Goal: Transaction & Acquisition: Purchase product/service

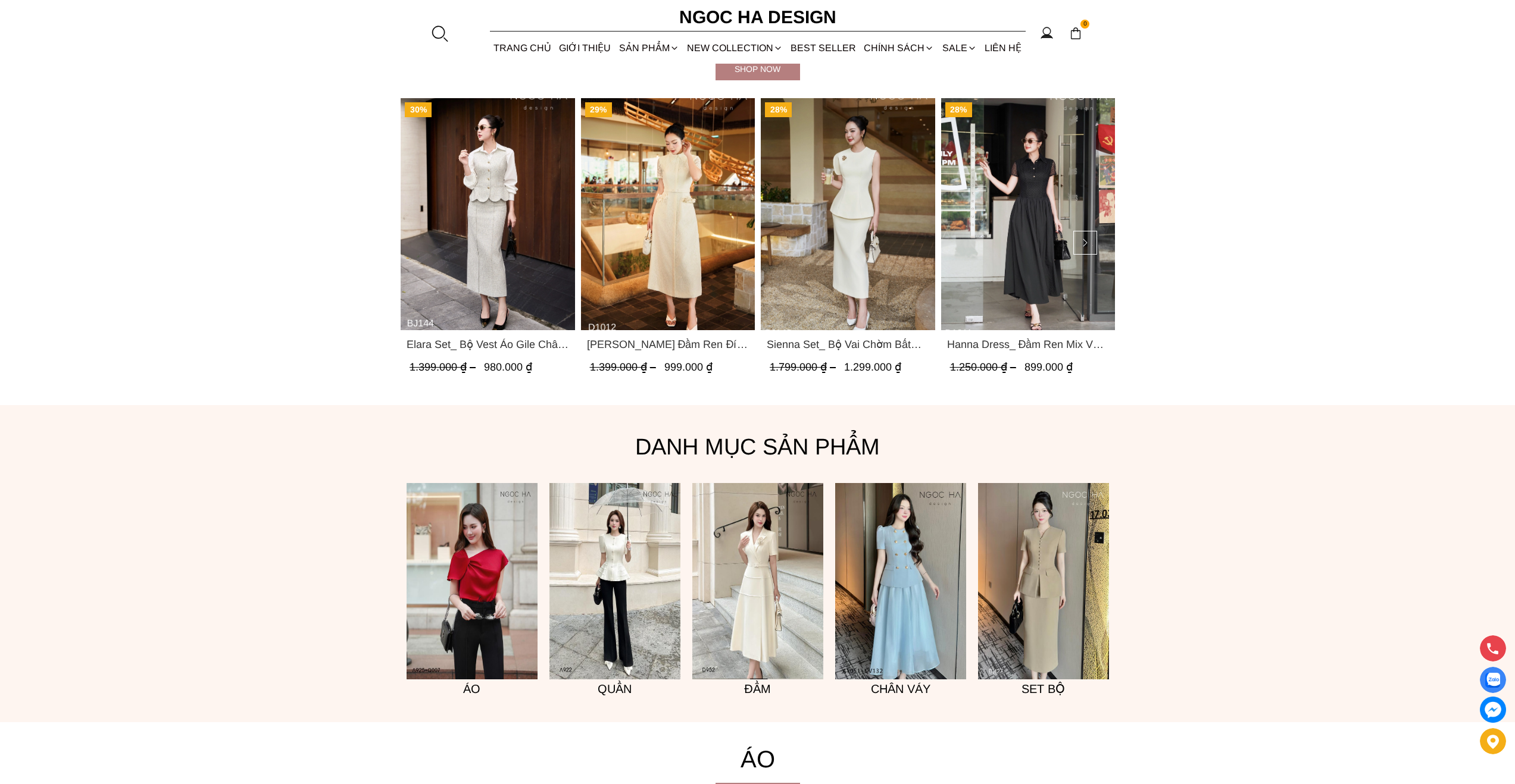
scroll to position [931, 0]
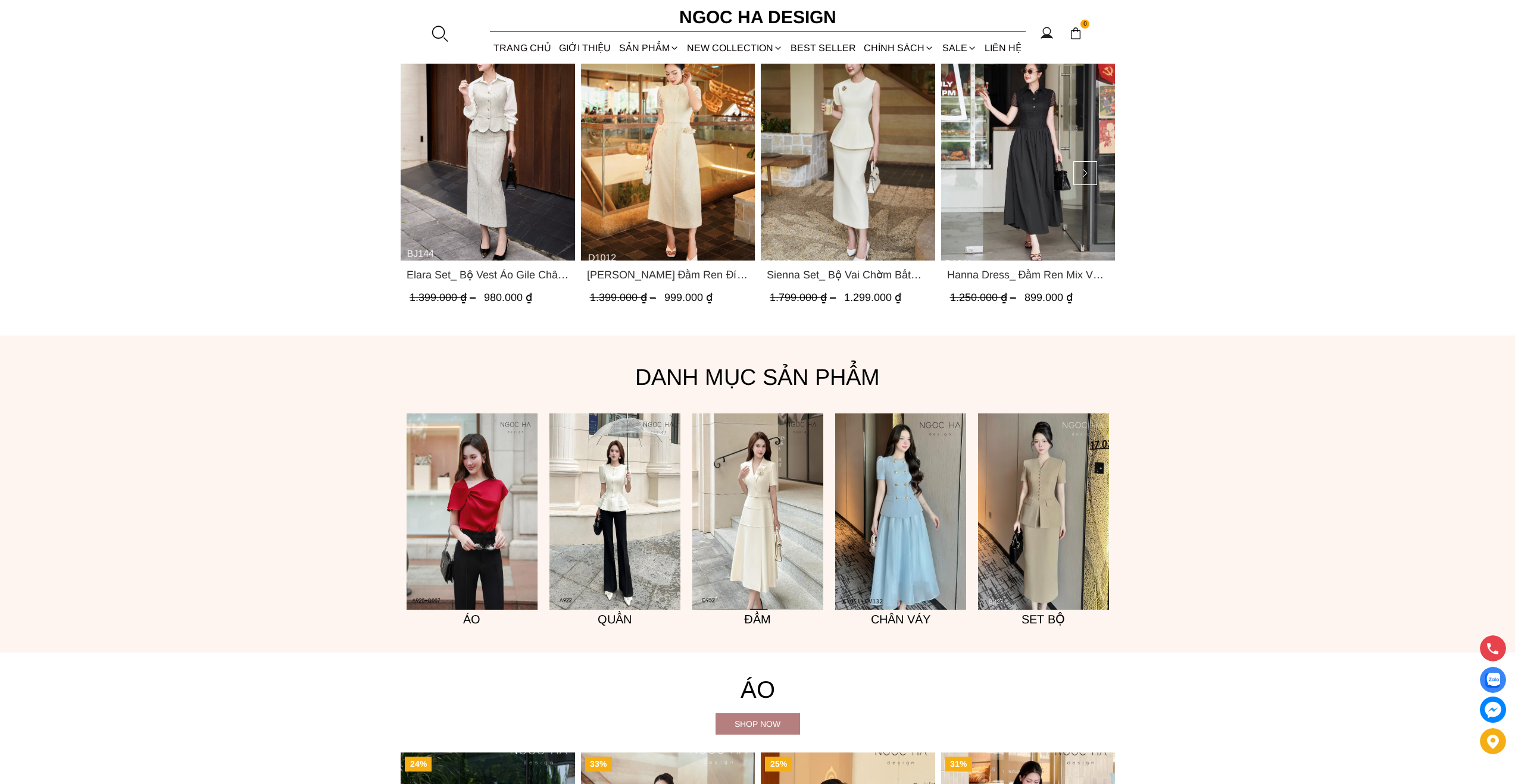
click at [868, 151] on img "Product image - Sienna Set_ Bộ Vai Chờm Bất Đối Xứng Mix Chân Váy Bút Chì BJ143" at bounding box center [848, 144] width 175 height 232
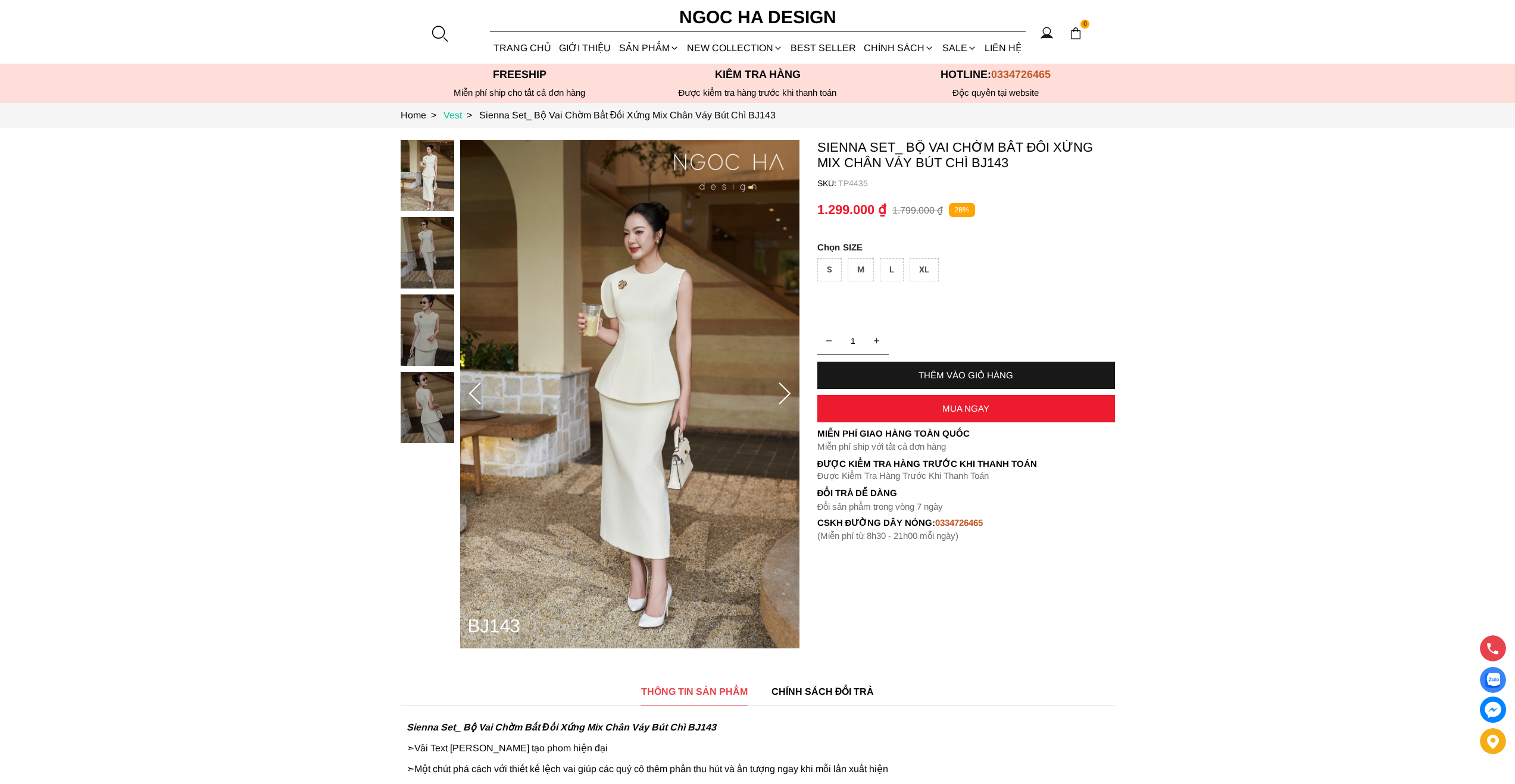
click at [450, 114] on link "Vest >" at bounding box center [461, 115] width 36 height 10
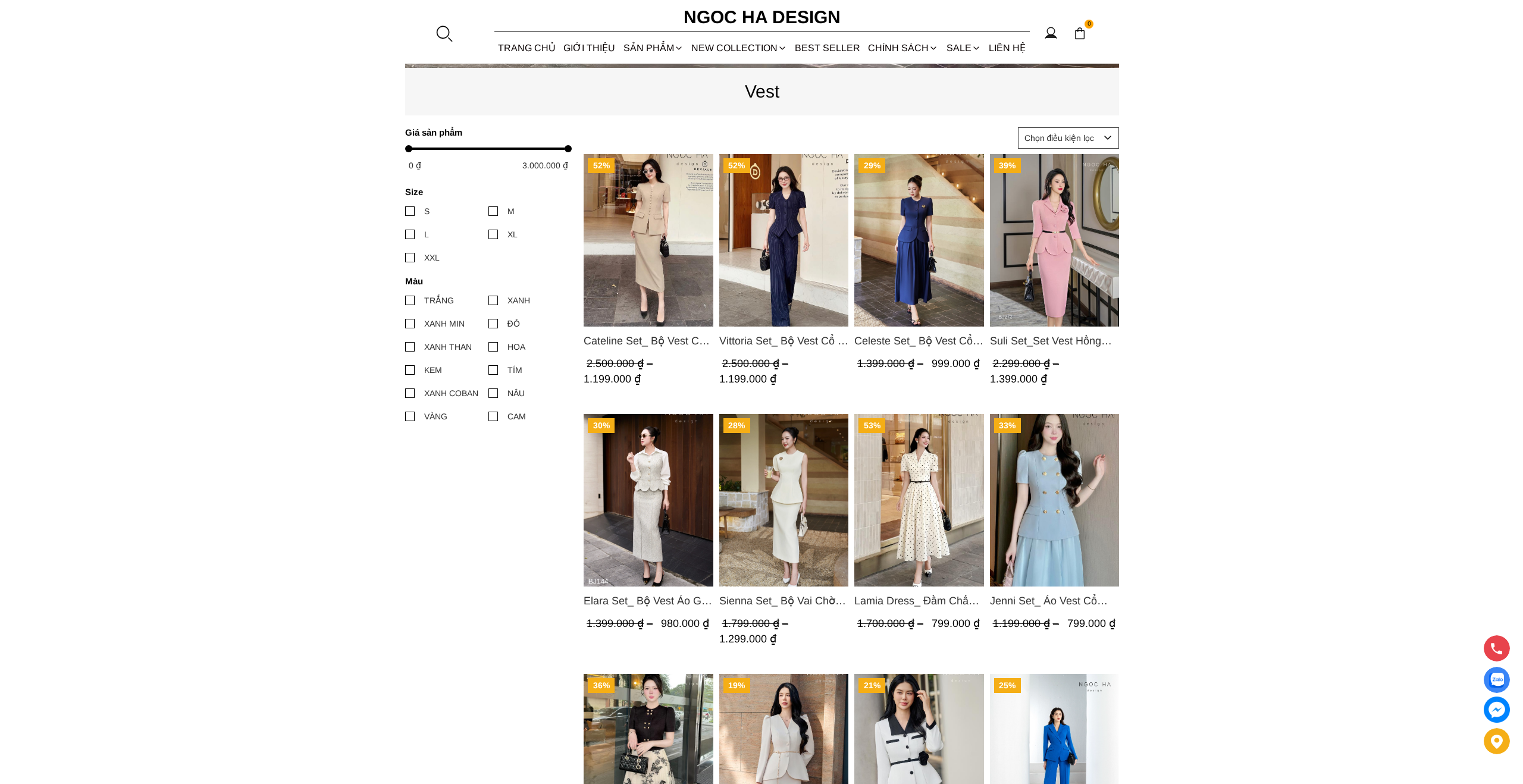
scroll to position [567, 0]
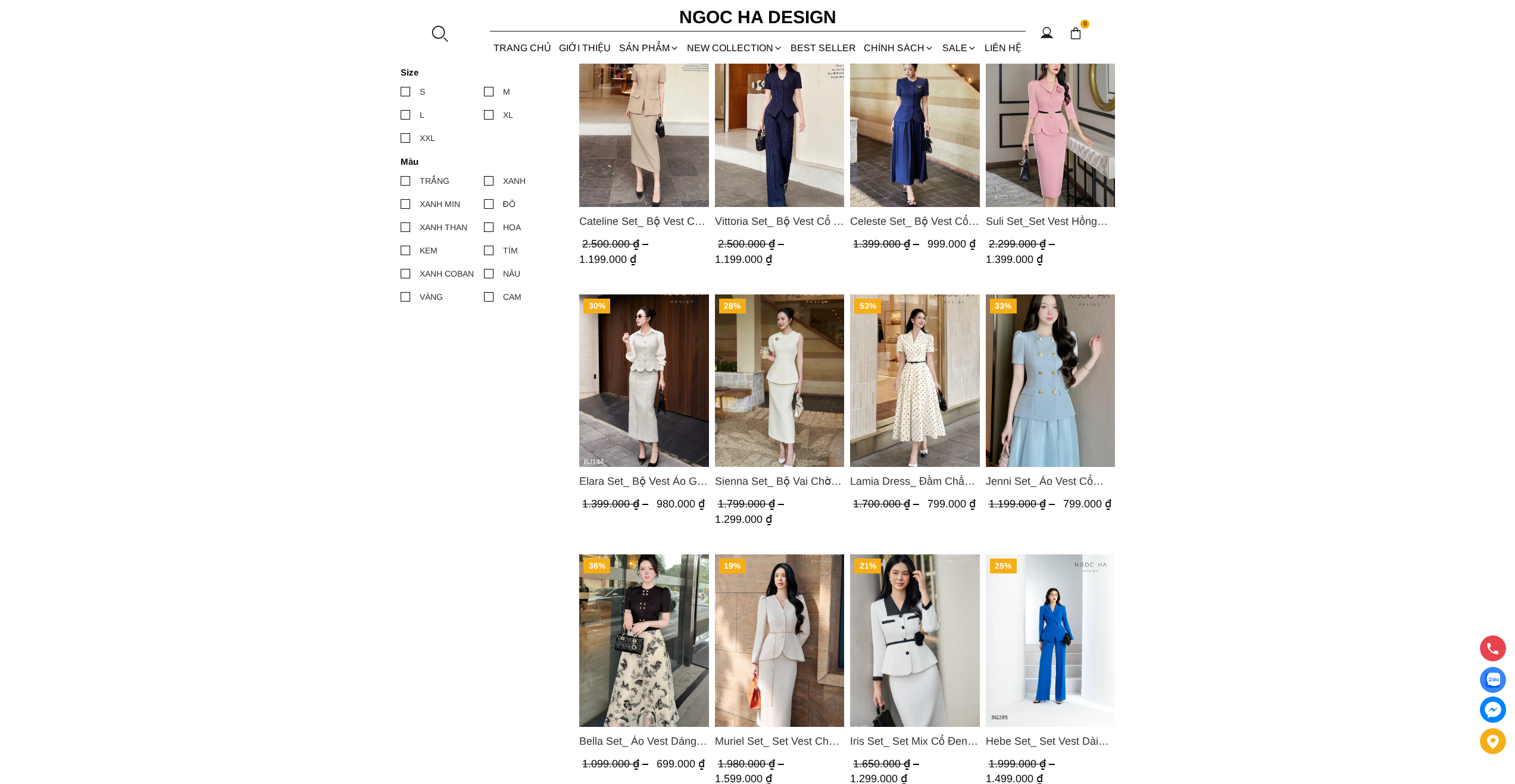
click at [441, 32] on div at bounding box center [439, 33] width 18 height 18
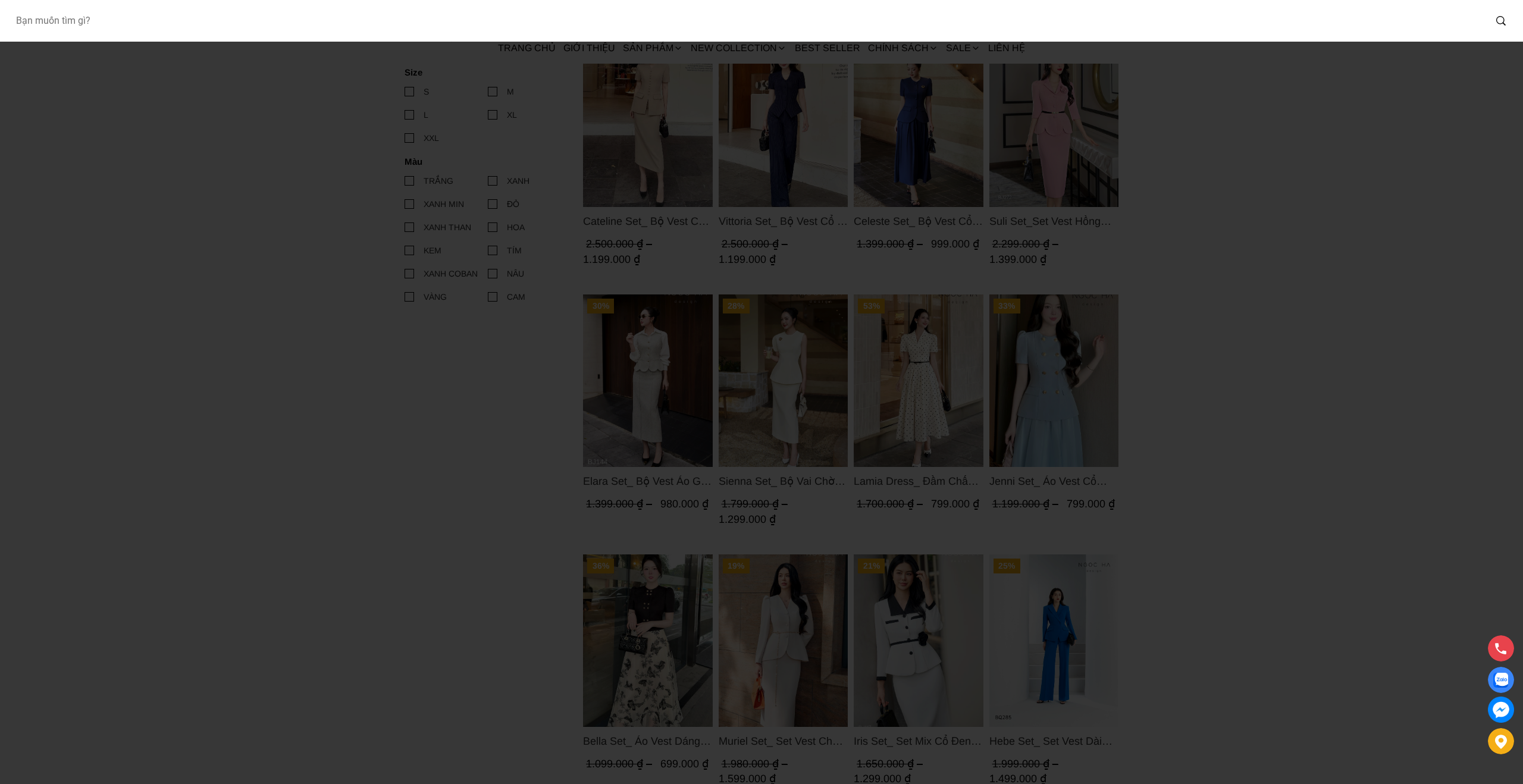
click at [322, 23] on input "Input search Bạn muốn tìm gì?" at bounding box center [745, 20] width 1479 height 27
type input "BJ127"
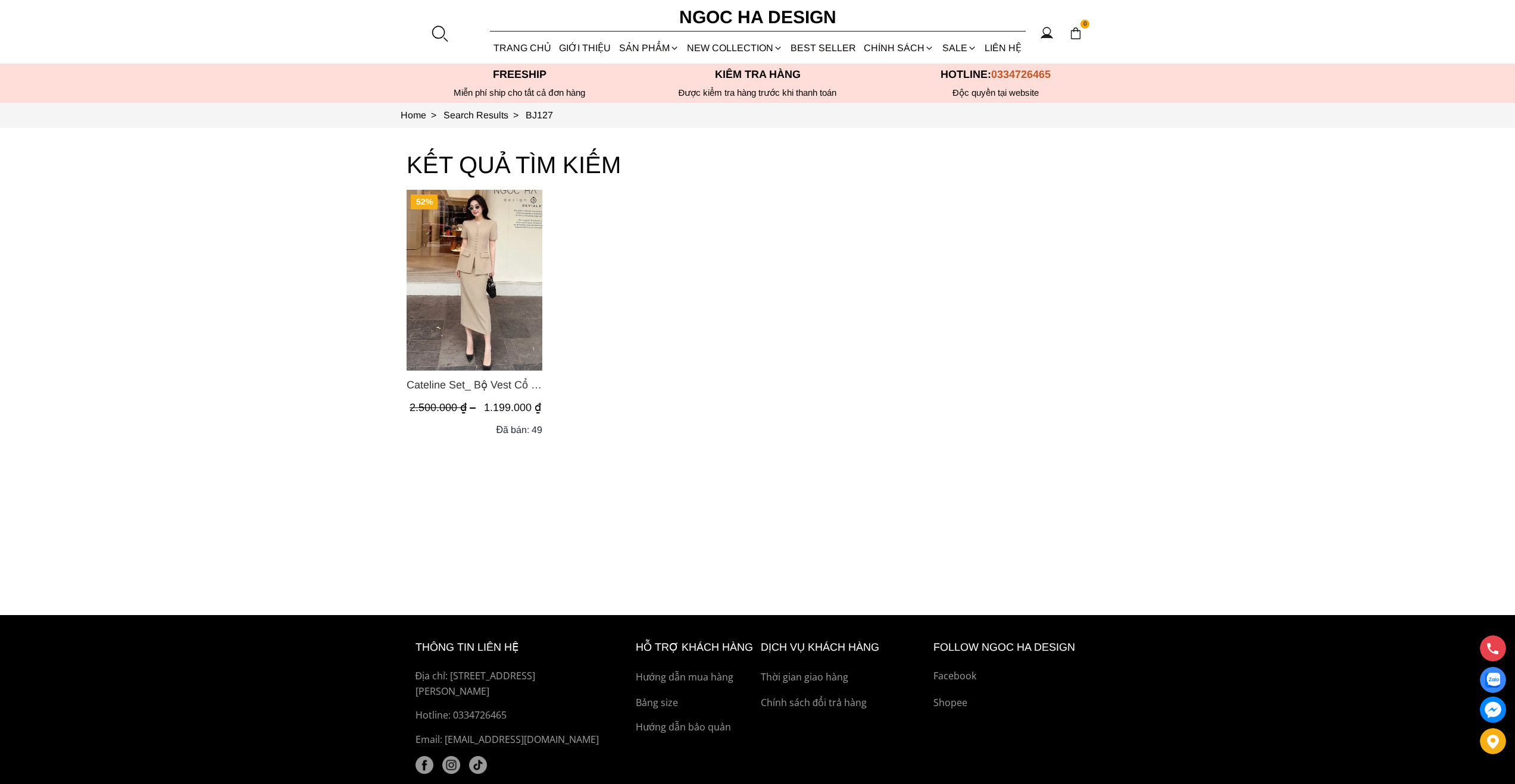
click at [478, 279] on img "Product image - Cateline Set_ Bộ Vest Cổ V Đính Cúc Nhí Chân Váy Bút Chì BJ127" at bounding box center [474, 279] width 136 height 181
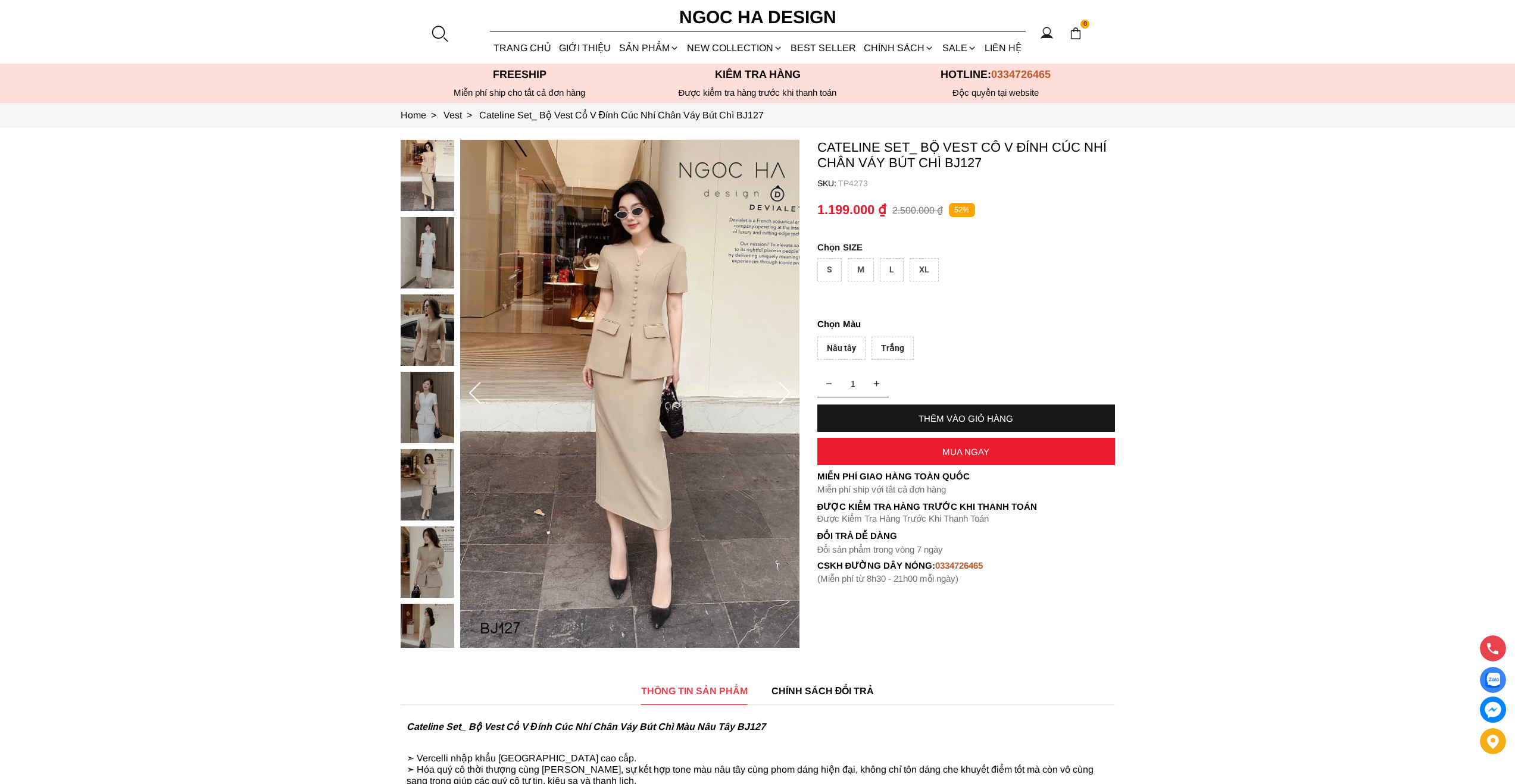
click at [832, 267] on div "S" at bounding box center [829, 270] width 24 height 23
click at [850, 349] on div "Nâu tây" at bounding box center [841, 349] width 48 height 23
click at [938, 417] on div "THÊM VÀO GIỎ HÀNG" at bounding box center [965, 418] width 297 height 10
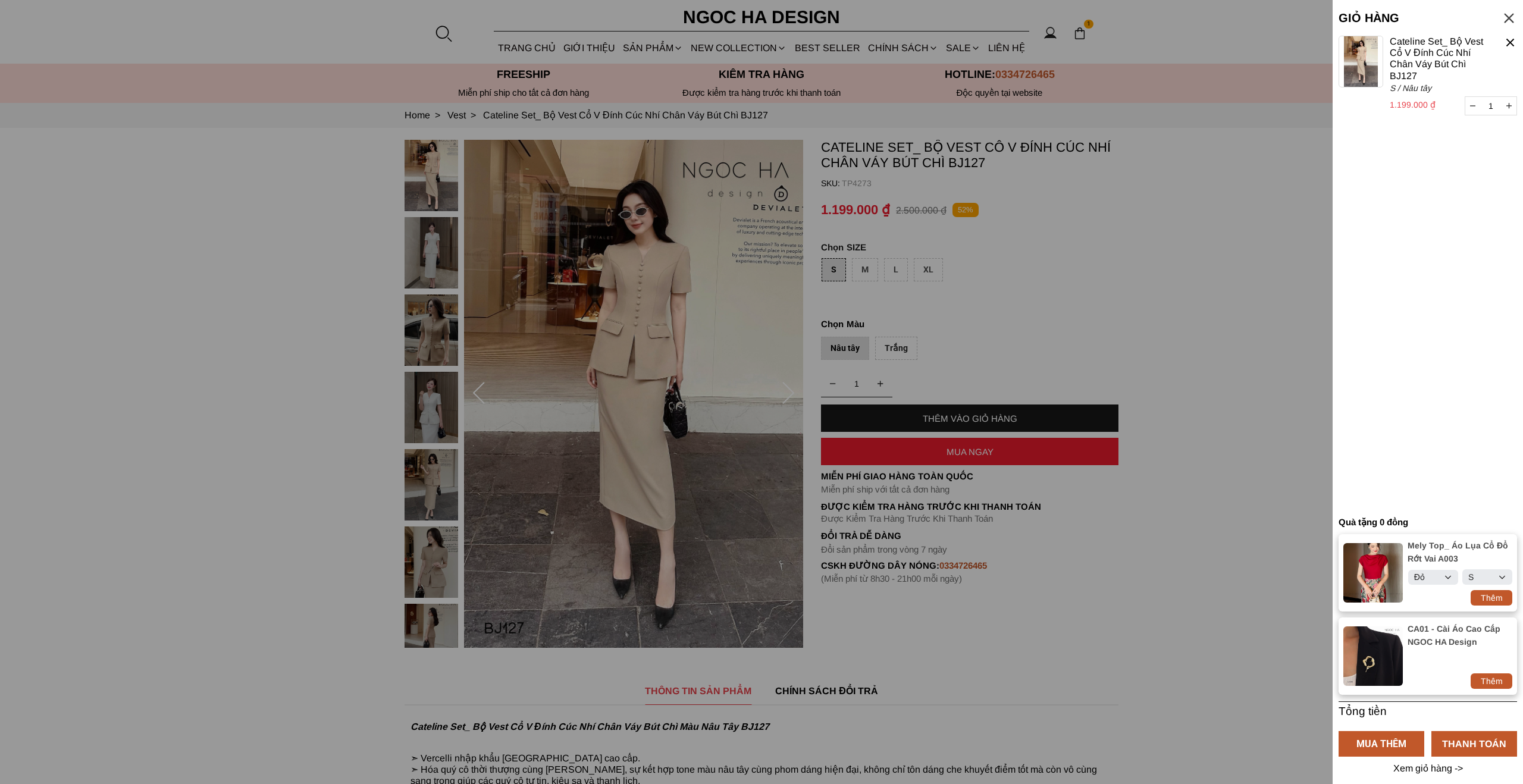
select select "Đỏ"
select select "S"
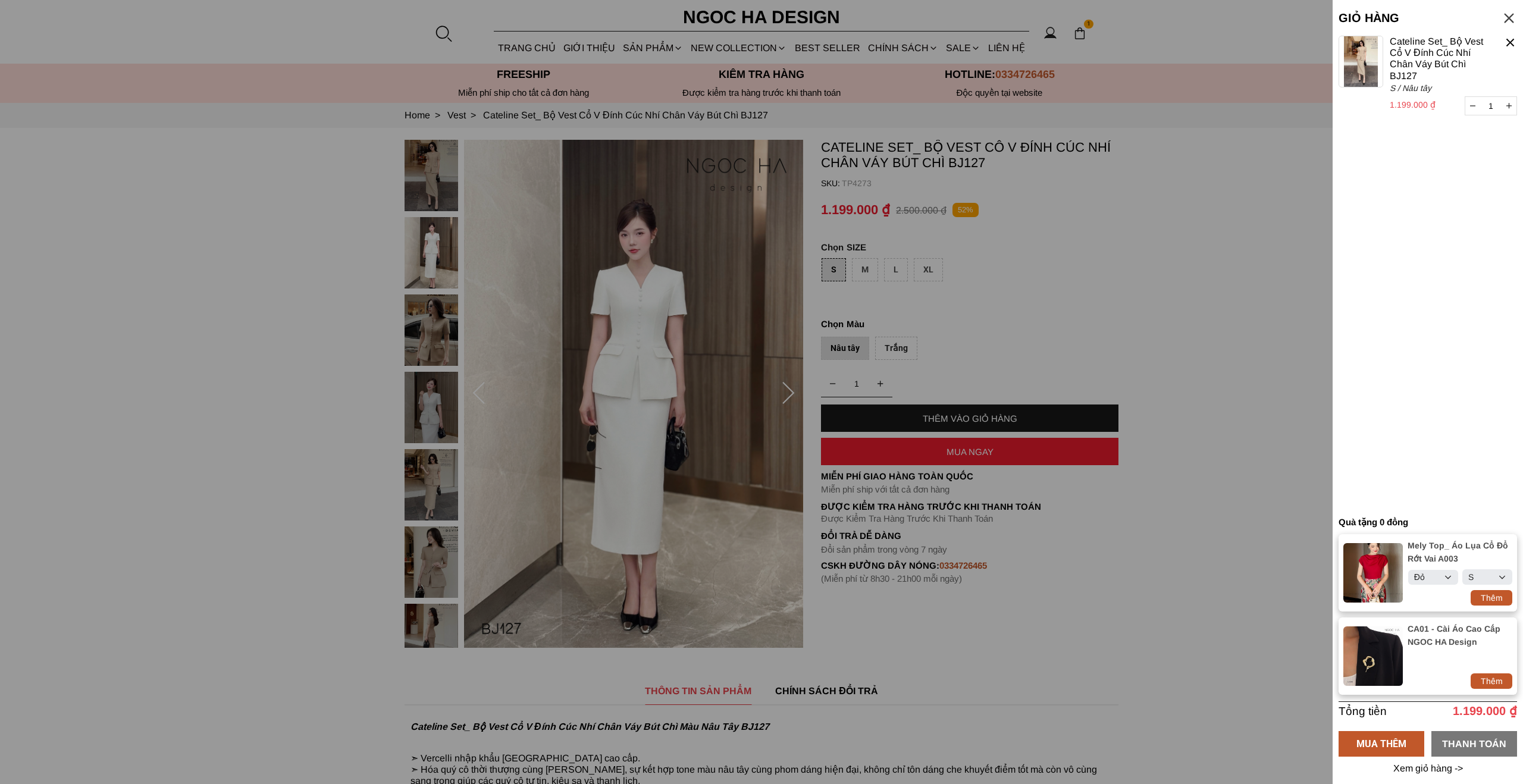
click at [1471, 737] on div "THANH TOÁN" at bounding box center [1474, 743] width 85 height 15
select select "Đỏ"
select select "S"
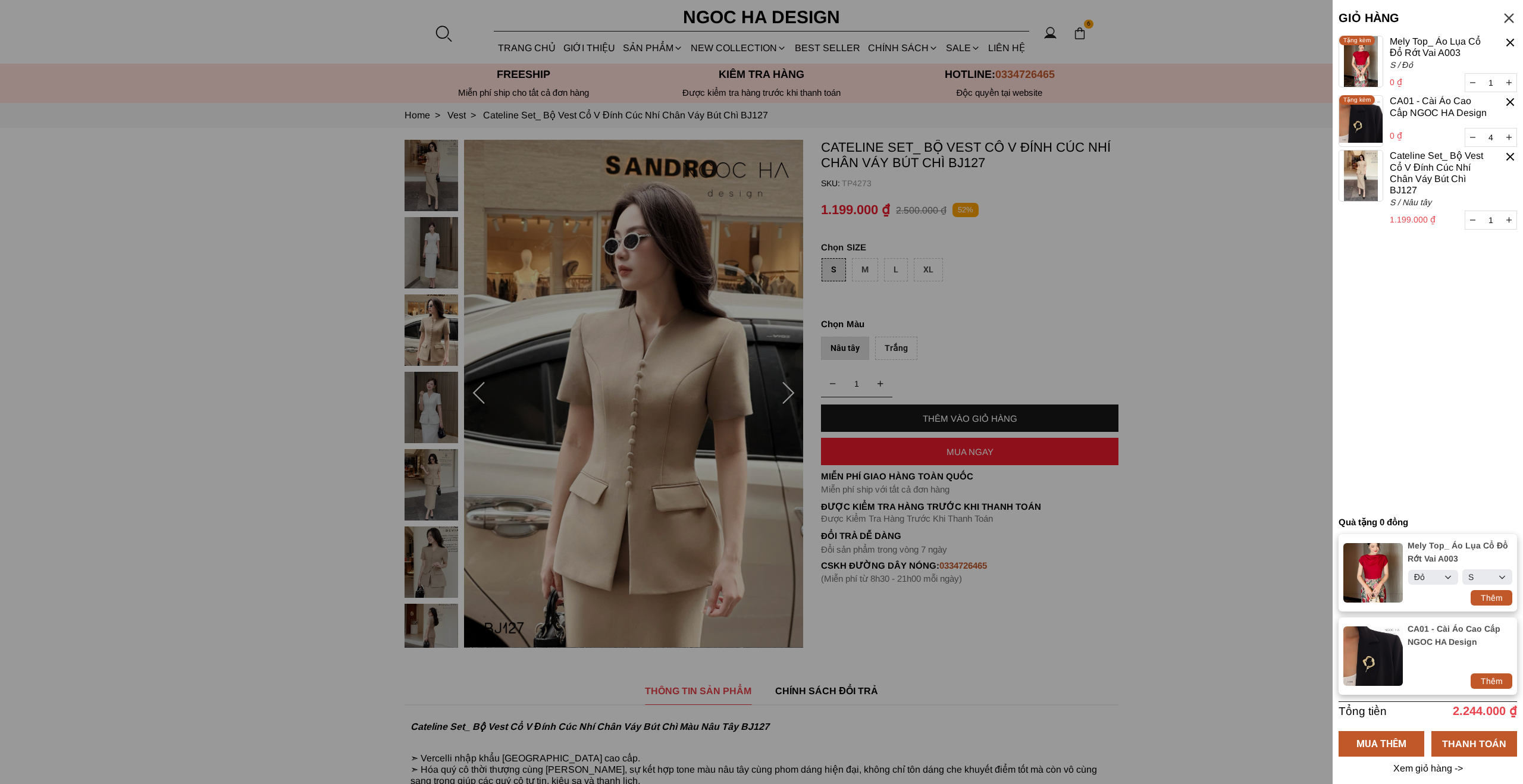
select select "Đỏ"
select select "S"
select select "Đỏ"
select select "S"
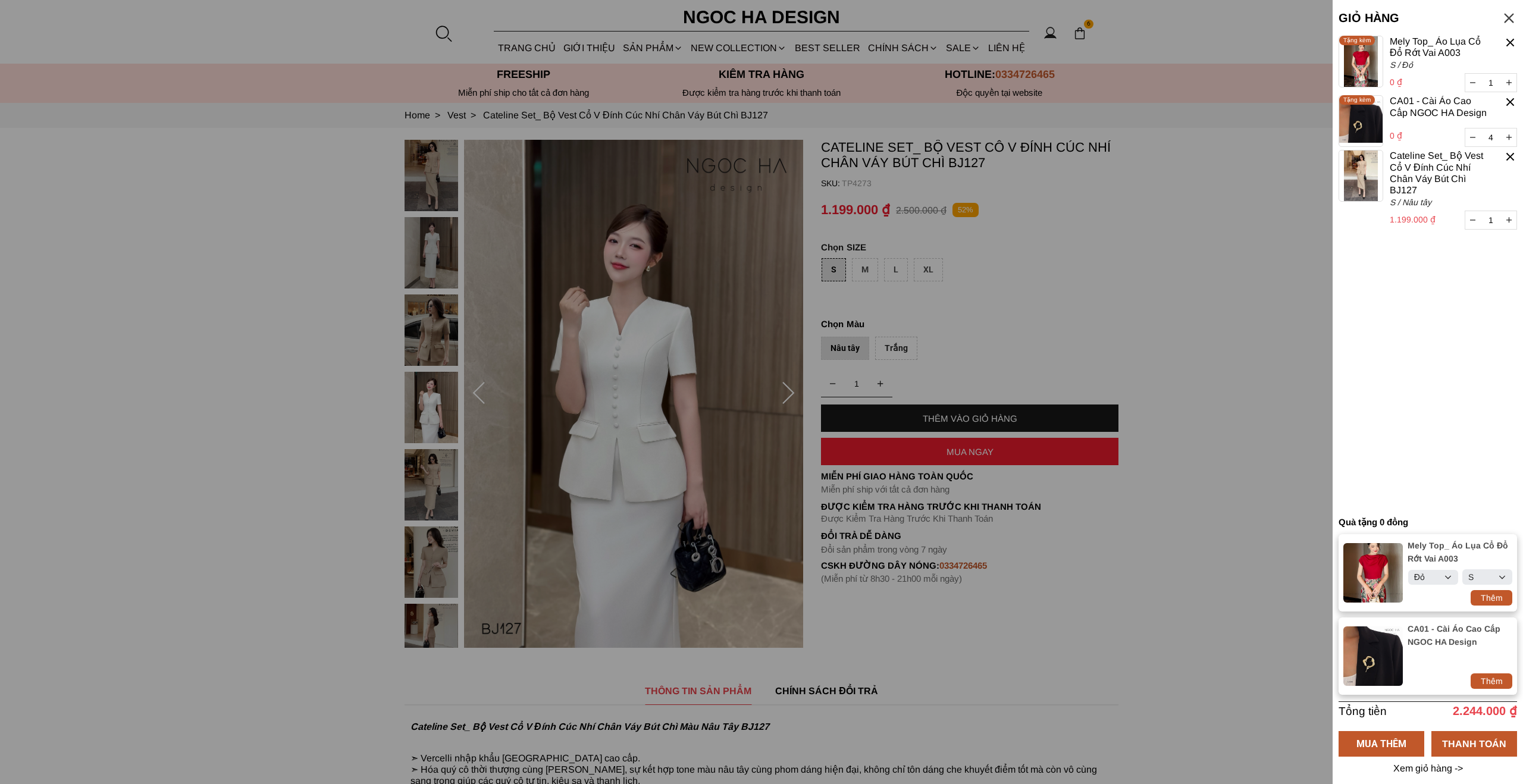
click at [197, 83] on div at bounding box center [762, 392] width 1523 height 784
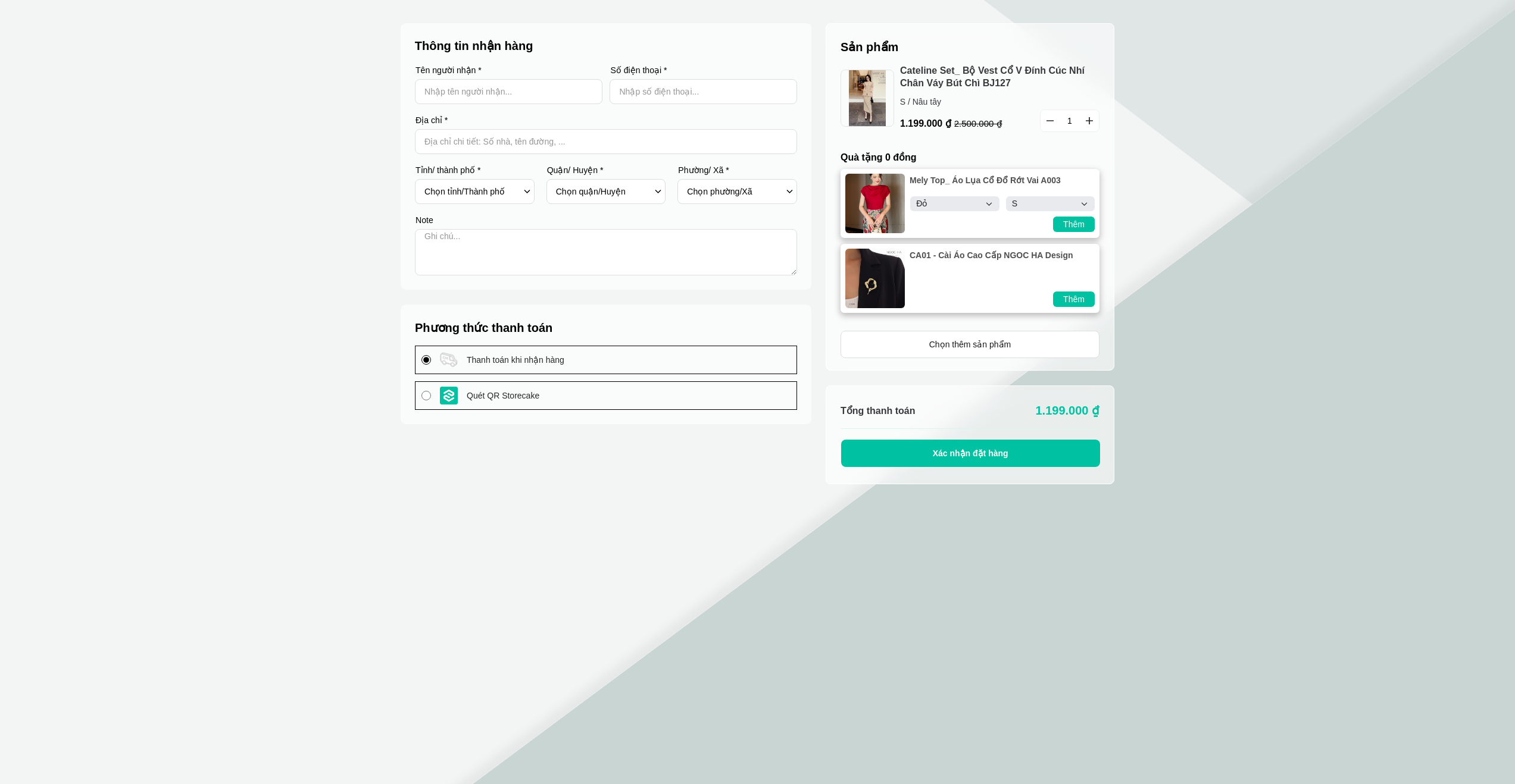
select select "Đỏ"
select select "S"
click at [1277, 396] on section "Sản phẩm 1 Chưa có sản phẩm nào Cateline Set_ Bộ Vest Cổ V Đính Cúc Nhí Chân Vá…" at bounding box center [757, 404] width 1515 height 809
click at [465, 193] on select "Chọn tỉnh/[GEOGRAPHIC_DATA] [GEOGRAPHIC_DATA] [GEOGRAPHIC_DATA] [GEOGRAPHIC_DAT…" at bounding box center [471, 192] width 96 height 20
select select "701"
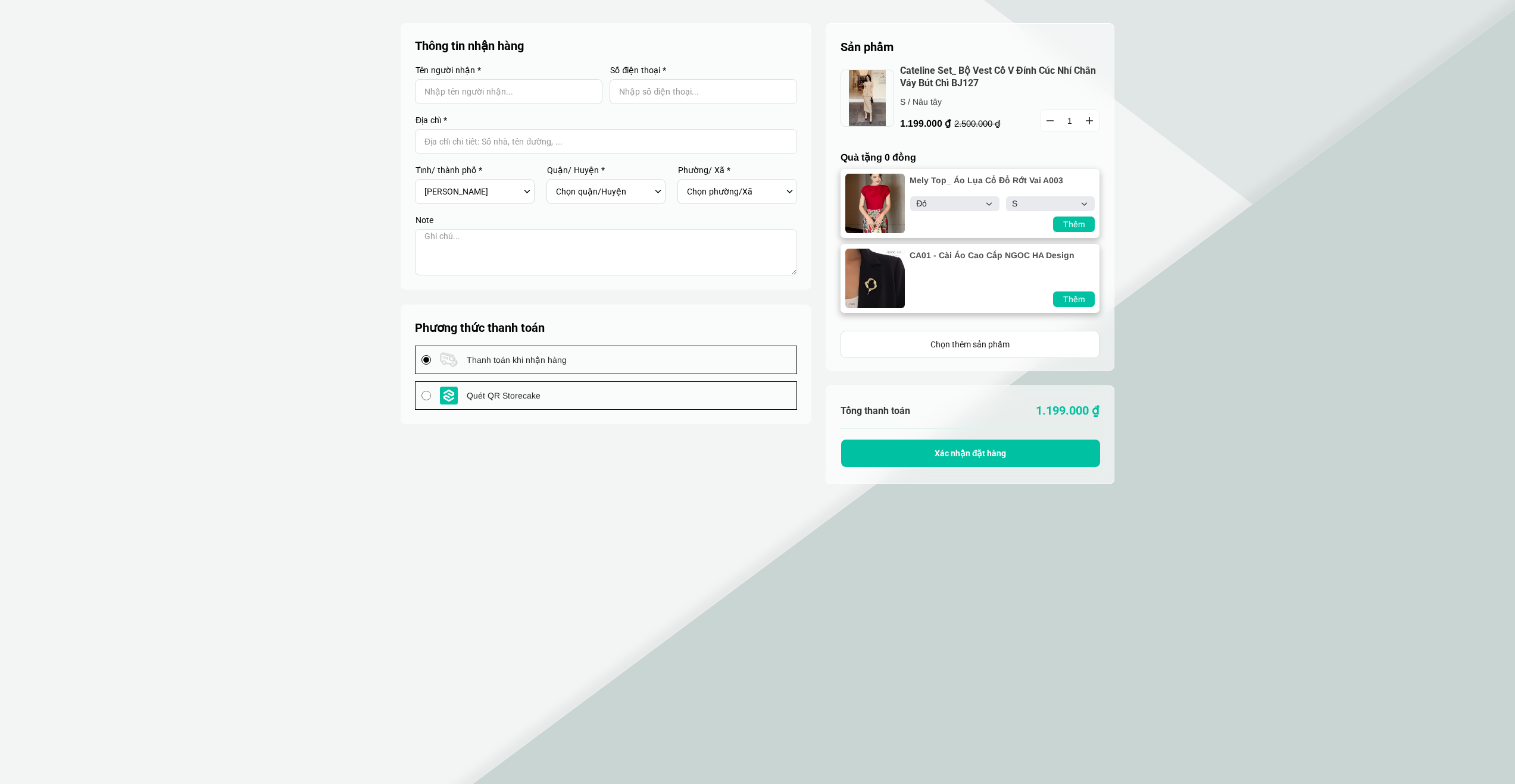
click at [424, 182] on select "Chọn tỉnh/[GEOGRAPHIC_DATA] [GEOGRAPHIC_DATA] [GEOGRAPHIC_DATA] [GEOGRAPHIC_DAT…" at bounding box center [471, 192] width 96 height 20
click at [557, 194] on select "Chọn quận/Huyện Huyện [GEOGRAPHIC_DATA] [GEOGRAPHIC_DATA] Huyện [GEOGRAPHIC_DAT…" at bounding box center [603, 192] width 96 height 20
select select "70135"
click at [556, 182] on select "Chọn quận/Huyện Huyện [GEOGRAPHIC_DATA] [GEOGRAPHIC_DATA] Huyện [GEOGRAPHIC_DAT…" at bounding box center [603, 192] width 96 height 20
click at [686, 189] on div "Chọn phường/Xã [GEOGRAPHIC_DATA] [GEOGRAPHIC_DATA] Xã [GEOGRAPHIC_DATA] Xã [GEO…" at bounding box center [737, 192] width 120 height 25
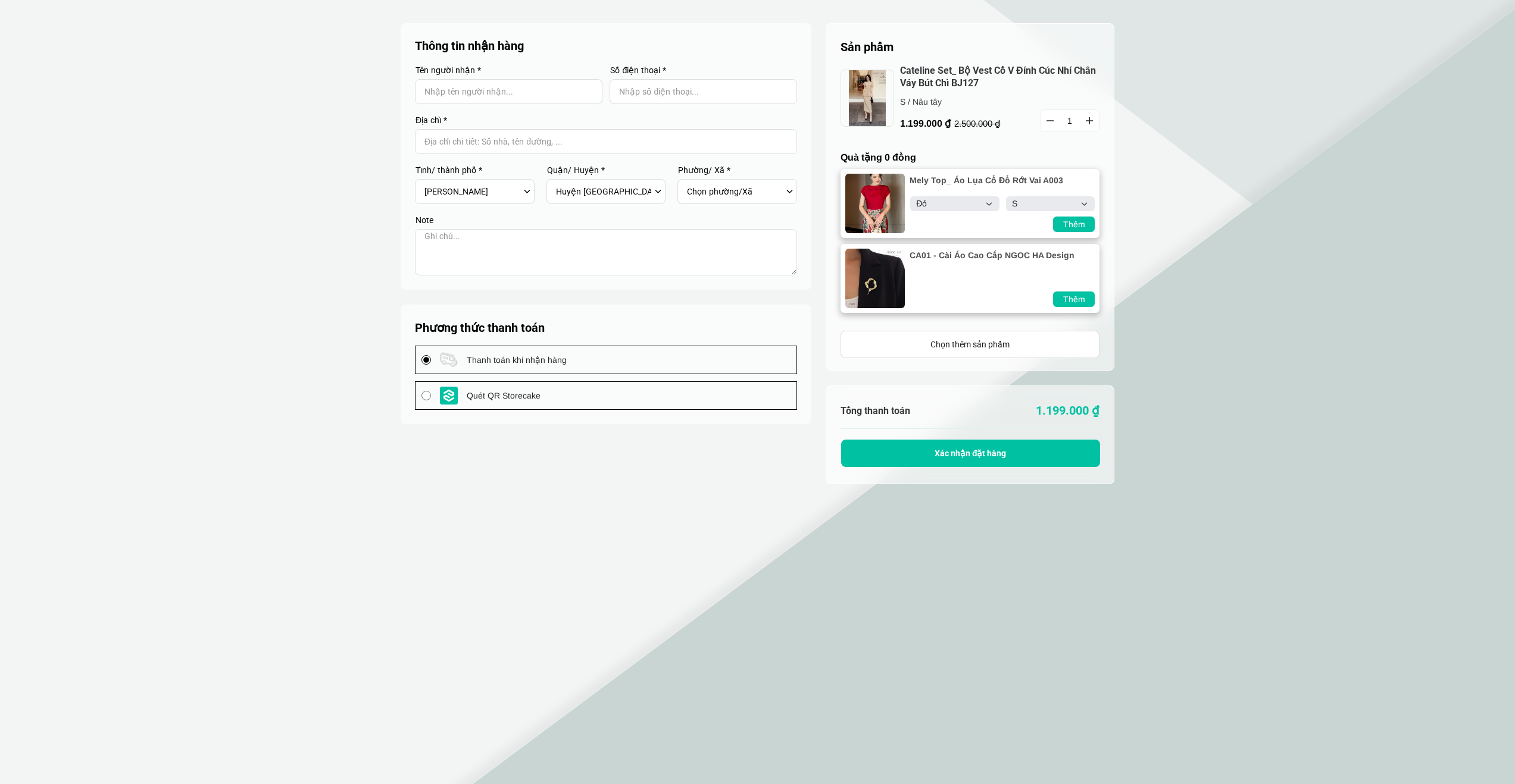
click at [708, 197] on select "Chọn phường/Xã [GEOGRAPHIC_DATA] [GEOGRAPHIC_DATA] Xã [GEOGRAPHIC_DATA] Xã [GEO…" at bounding box center [734, 192] width 96 height 20
select select "7013525"
click at [686, 182] on select "Chọn phường/Xã [GEOGRAPHIC_DATA] [GEOGRAPHIC_DATA] Xã [GEOGRAPHIC_DATA] Xã [GEO…" at bounding box center [734, 192] width 96 height 20
click at [253, 225] on section "Sản phẩm 1 Chưa có sản phẩm nào Cateline Set_ Bộ Vest Cổ V Đính Cúc Nhí Chân Vá…" at bounding box center [757, 404] width 1515 height 809
select select "Đỏ"
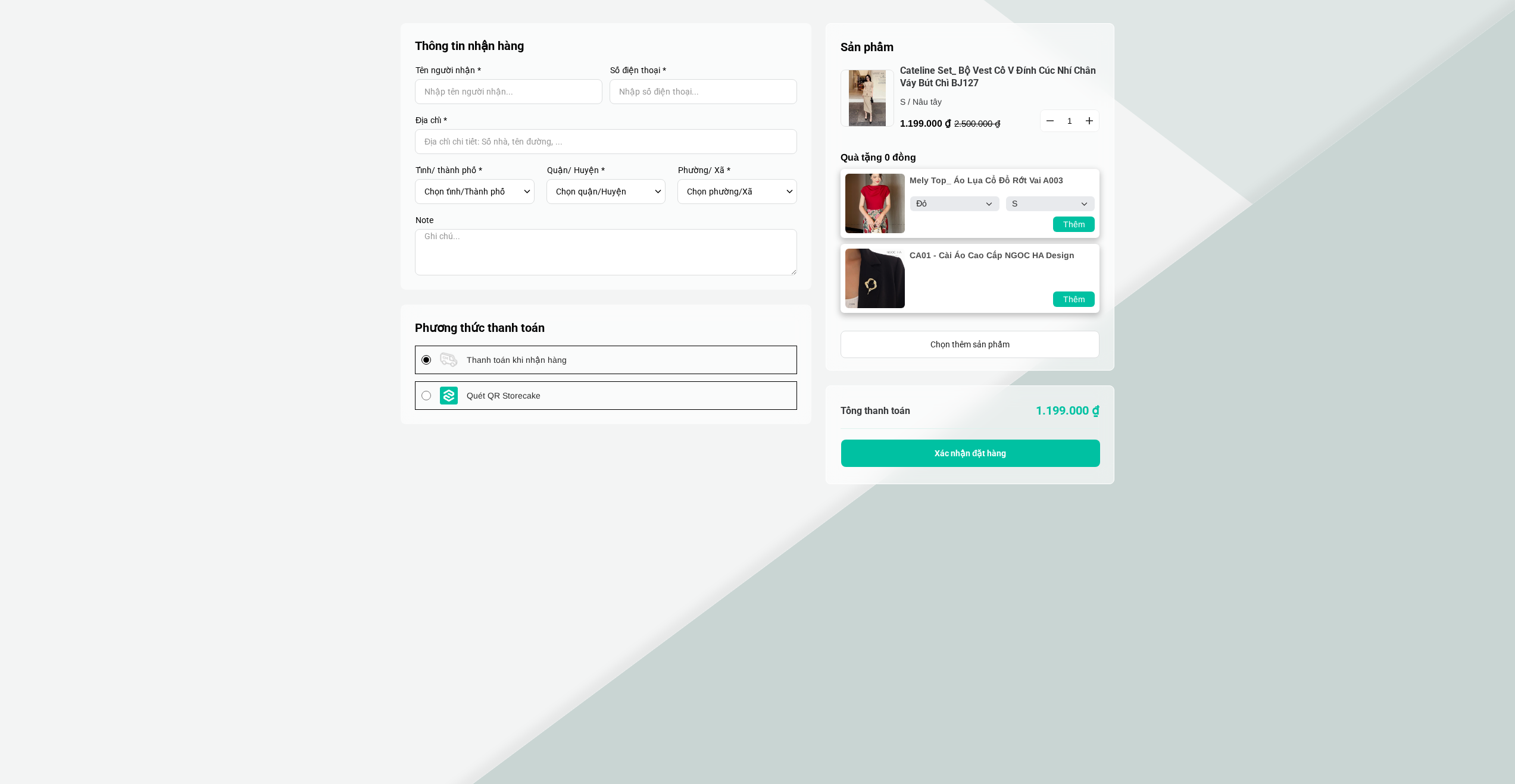
click at [1031, 205] on select "Select S M L XL XXL" at bounding box center [1050, 203] width 89 height 15
select select "M"
click at [1006, 196] on select "Select S M L XL XXL" at bounding box center [1050, 203] width 89 height 15
click at [949, 200] on select "Select Đỏ Trắng Đen Kem" at bounding box center [954, 203] width 89 height 15
click at [910, 196] on select "Select Đỏ Trắng Đen Kem" at bounding box center [954, 203] width 89 height 15
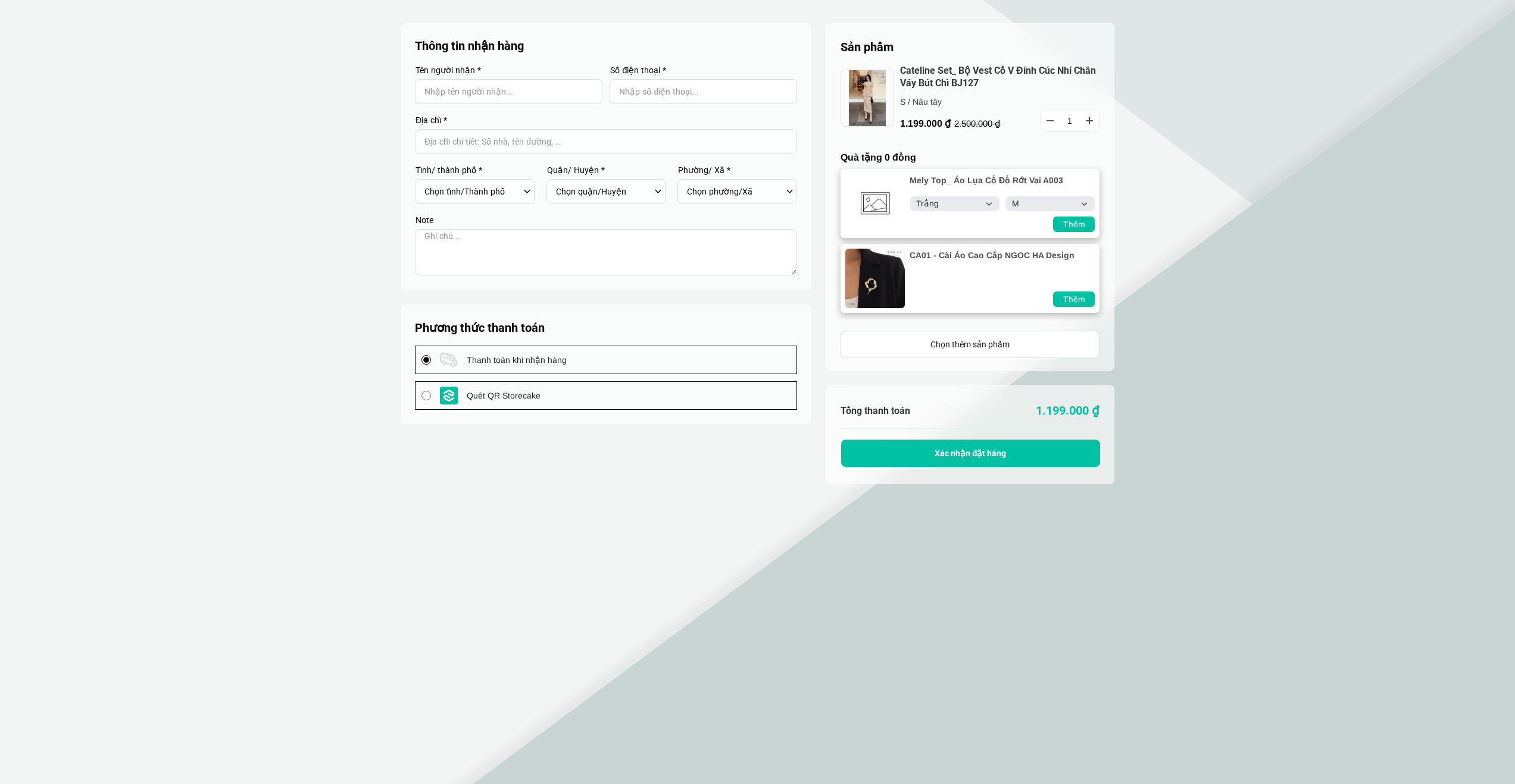
click at [940, 203] on select "Select Đỏ Trắng Đen Kem" at bounding box center [954, 203] width 89 height 15
click at [910, 196] on select "Select Đỏ Trắng Đen Kem" at bounding box center [954, 203] width 89 height 15
click at [943, 207] on select "Select Đỏ Trắng Đen Kem" at bounding box center [954, 203] width 89 height 15
select select "Đen"
click at [910, 196] on select "Select Đỏ Trắng Đen Kem" at bounding box center [954, 203] width 89 height 15
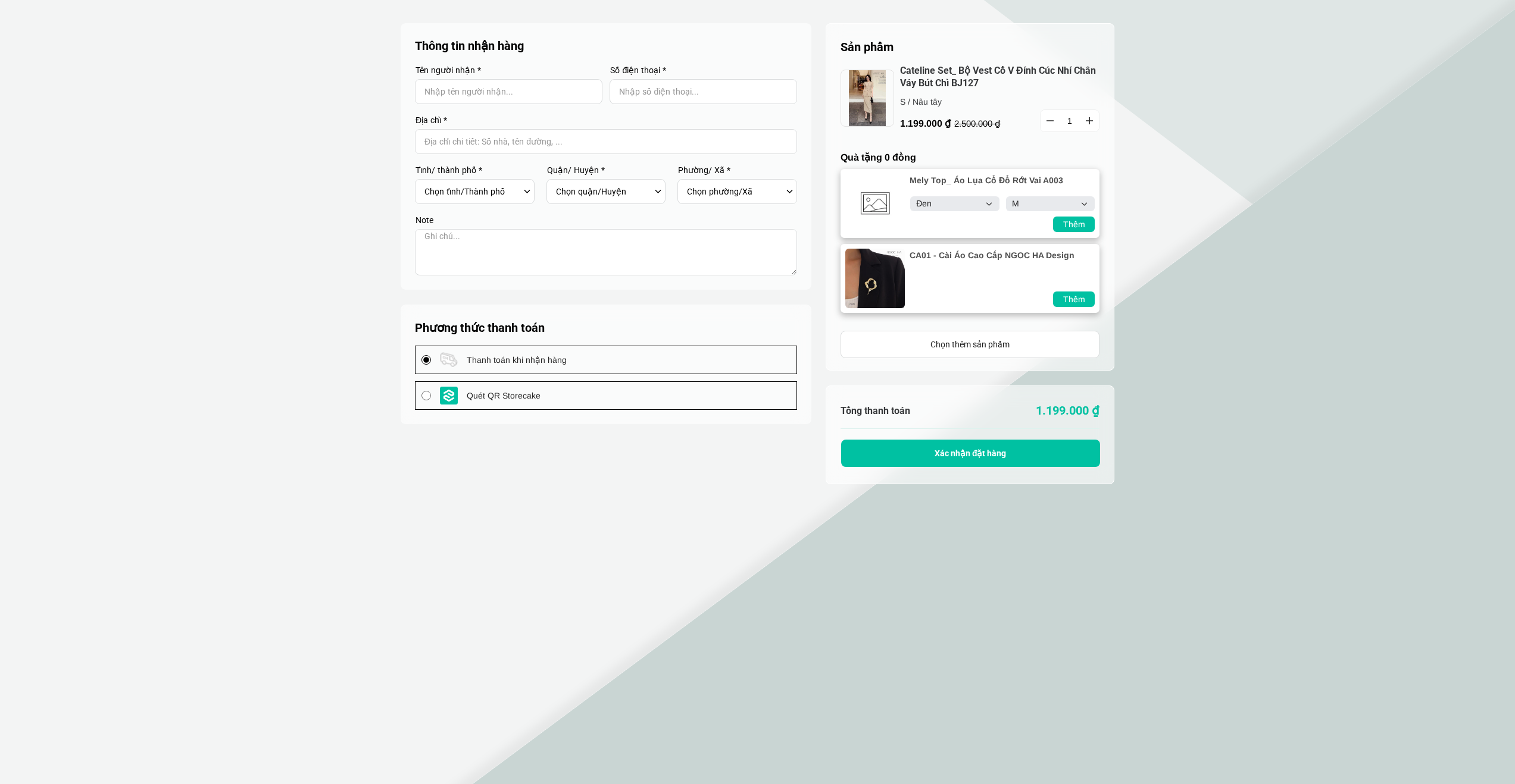
click at [1058, 199] on select "Select S M L XL XXL" at bounding box center [1050, 203] width 89 height 15
select select "L"
click at [1006, 196] on select "Select S M L XL XXL" at bounding box center [1050, 203] width 89 height 15
click at [1189, 199] on section "Sản phẩm 1 Chưa có sản phẩm nào Cateline Set_ Bộ Vest Cổ V Đính Cúc Nhí Chân Vá…" at bounding box center [757, 404] width 1515 height 809
select select "Đỏ"
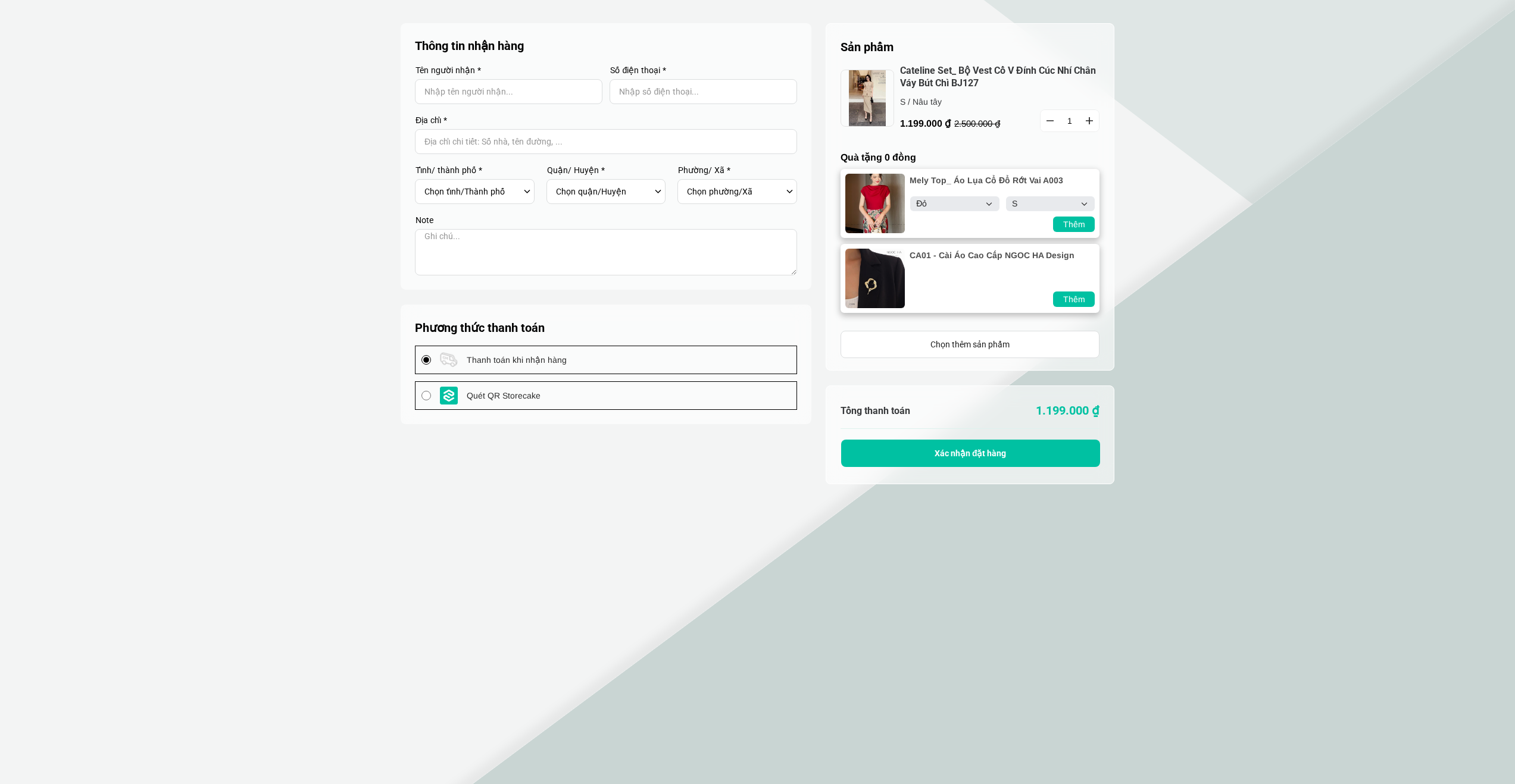
select select "S"
click at [602, 383] on div "Quét QR Storecake" at bounding box center [606, 395] width 381 height 27
click at [431, 391] on input "Quét QR Storecake" at bounding box center [426, 396] width 9 height 9
radio input "true"
select select "Đỏ"
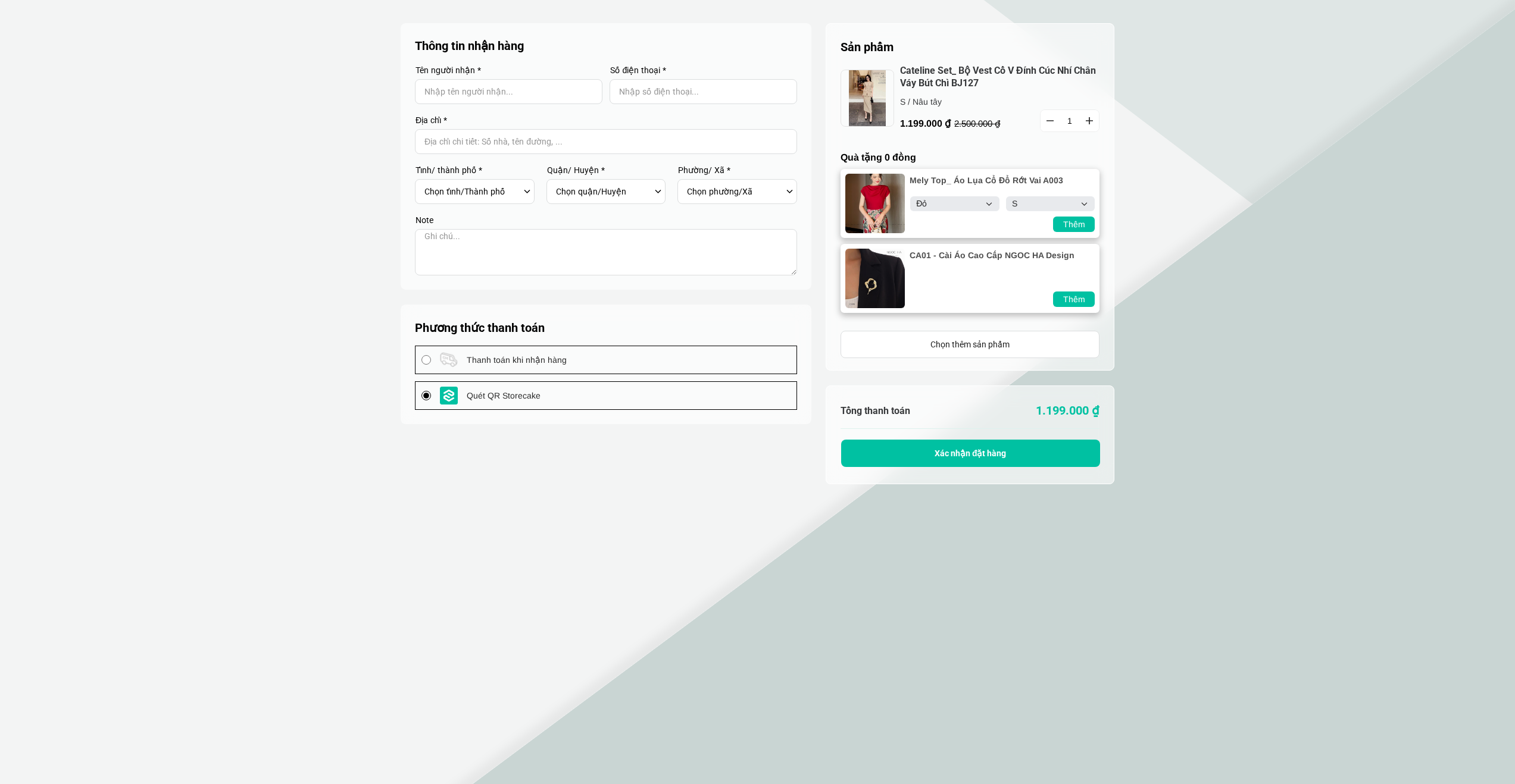
select select "S"
click at [614, 366] on div "Thanh toán khi nhận hàng" at bounding box center [606, 359] width 381 height 27
click at [431, 365] on input "Thanh toán khi nhận hàng" at bounding box center [426, 360] width 9 height 9
radio input "true"
select select "Đỏ"
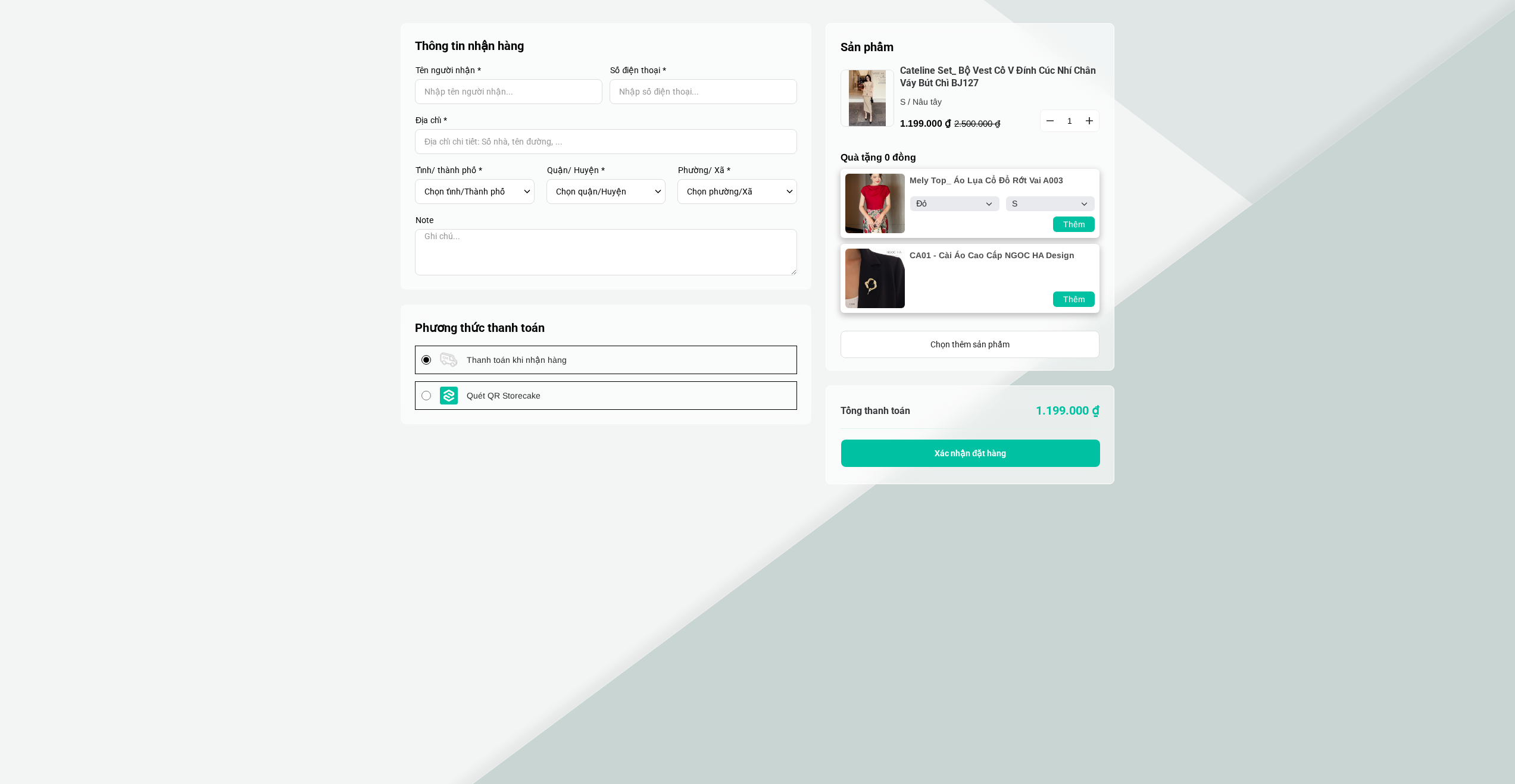
select select "S"
click at [1068, 298] on div "Thêm" at bounding box center [1074, 299] width 42 height 13
select select "Đỏ"
select select "S"
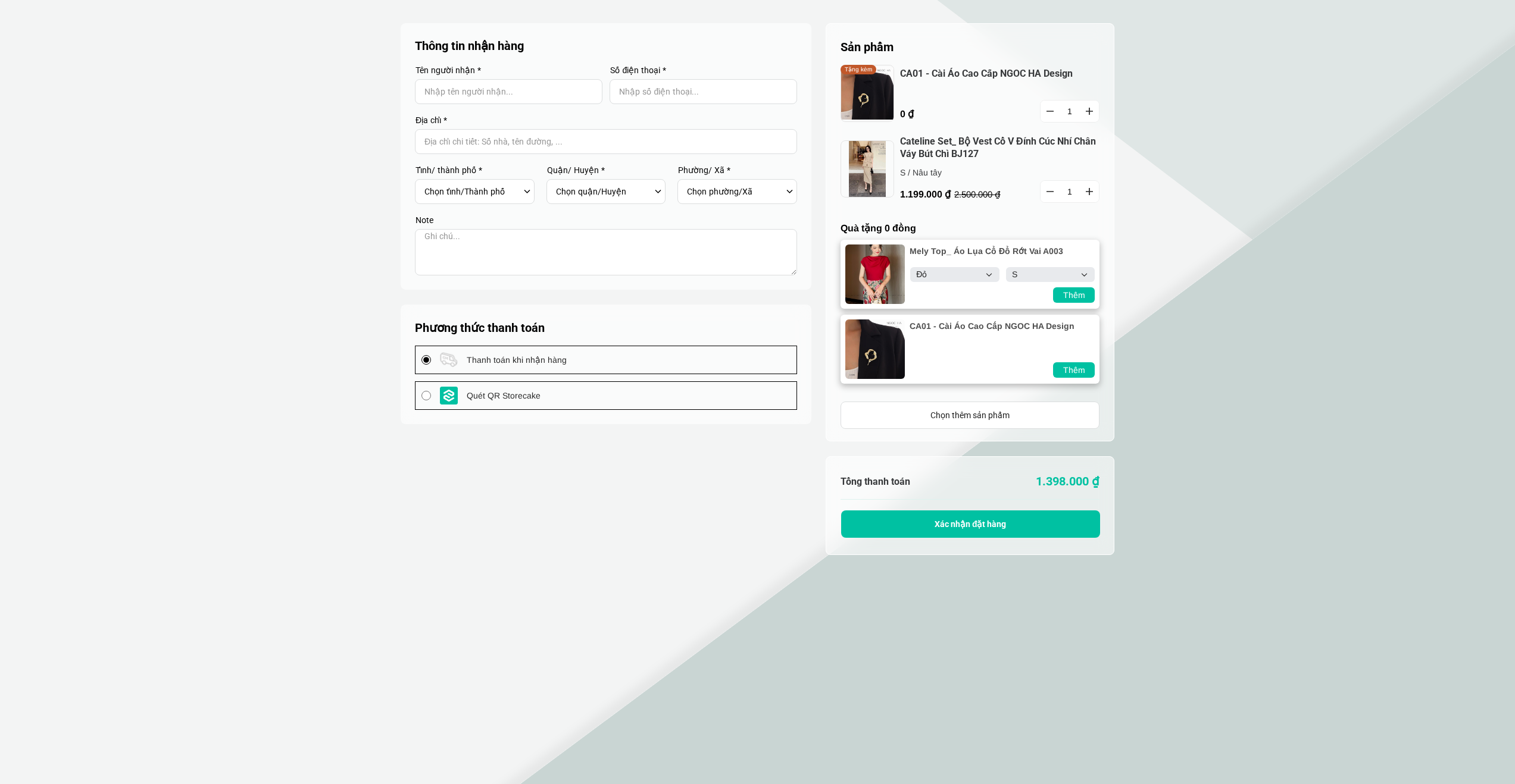
click at [1072, 373] on div "Thêm" at bounding box center [1074, 369] width 42 height 13
type input "2"
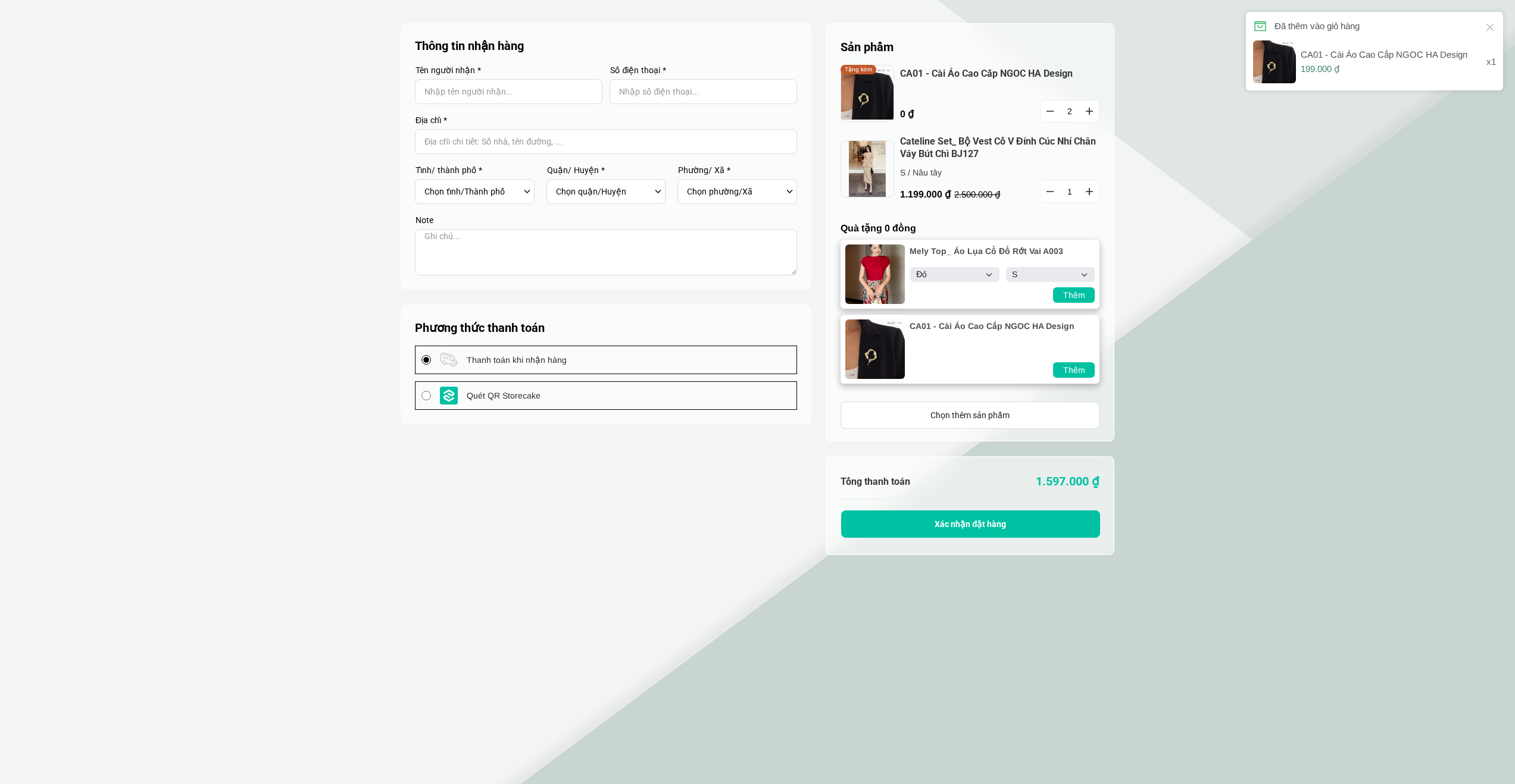
select select "Đỏ"
select select "S"
click at [1072, 373] on div "Thêm" at bounding box center [1074, 369] width 42 height 13
type input "3"
select select "Đỏ"
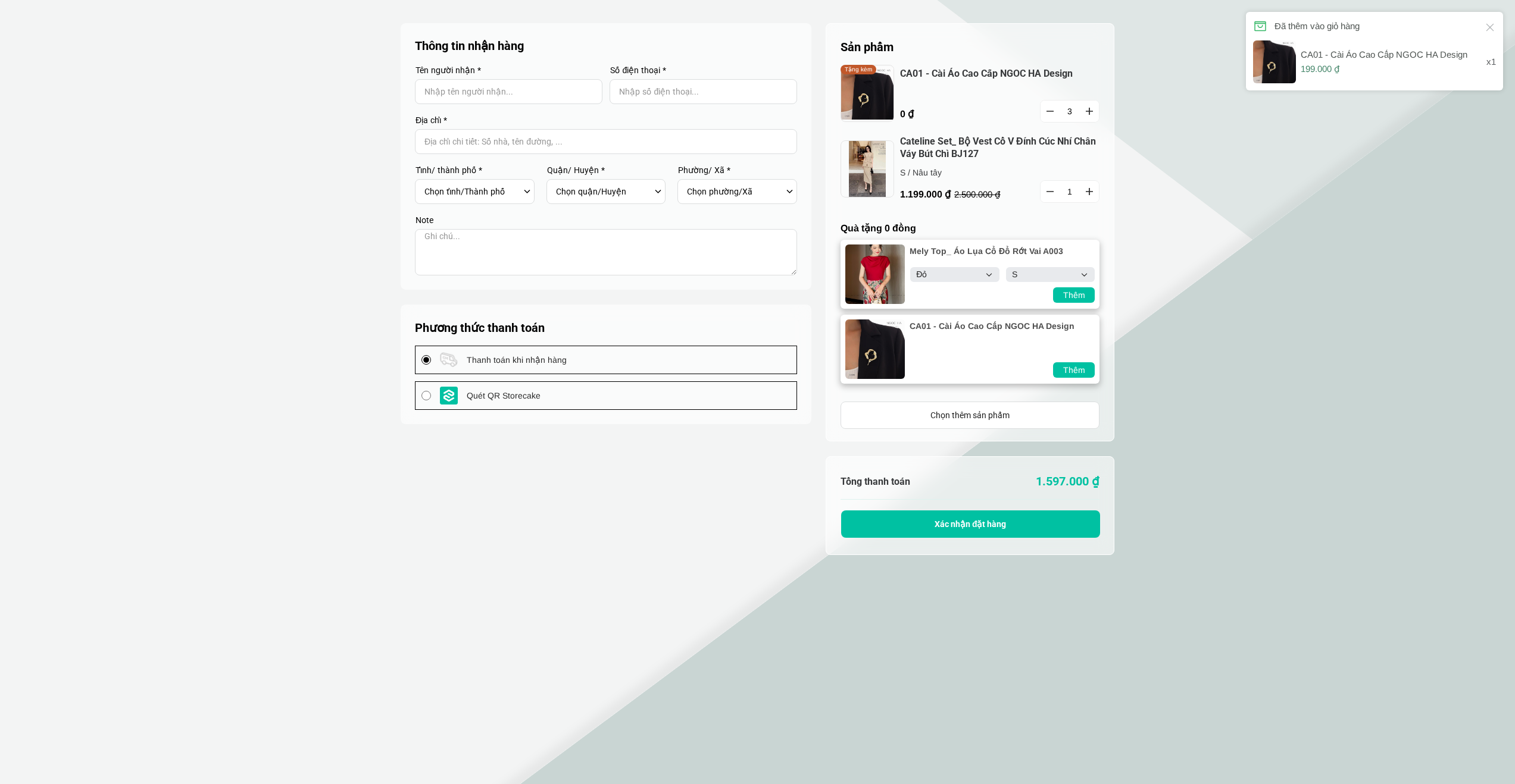
select select "S"
click at [1072, 373] on div "Thêm" at bounding box center [1074, 369] width 42 height 13
type input "4"
select select "Đỏ"
select select "S"
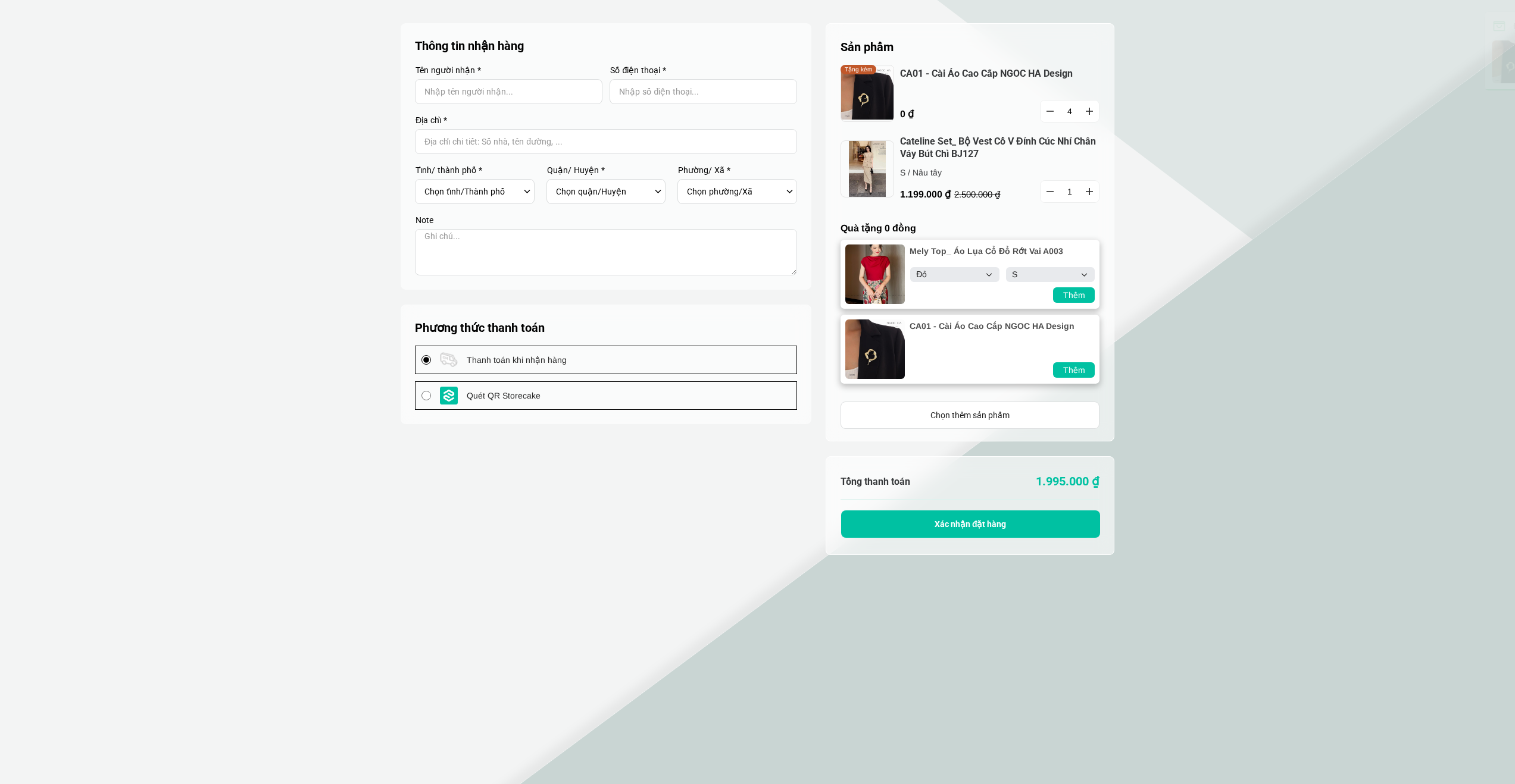
click at [1054, 113] on button "button" at bounding box center [1050, 112] width 19 height 22
click at [1050, 113] on button "button" at bounding box center [1050, 112] width 19 height 22
click at [1079, 293] on div "Thêm" at bounding box center [1074, 295] width 42 height 13
type input "1"
type input "4"
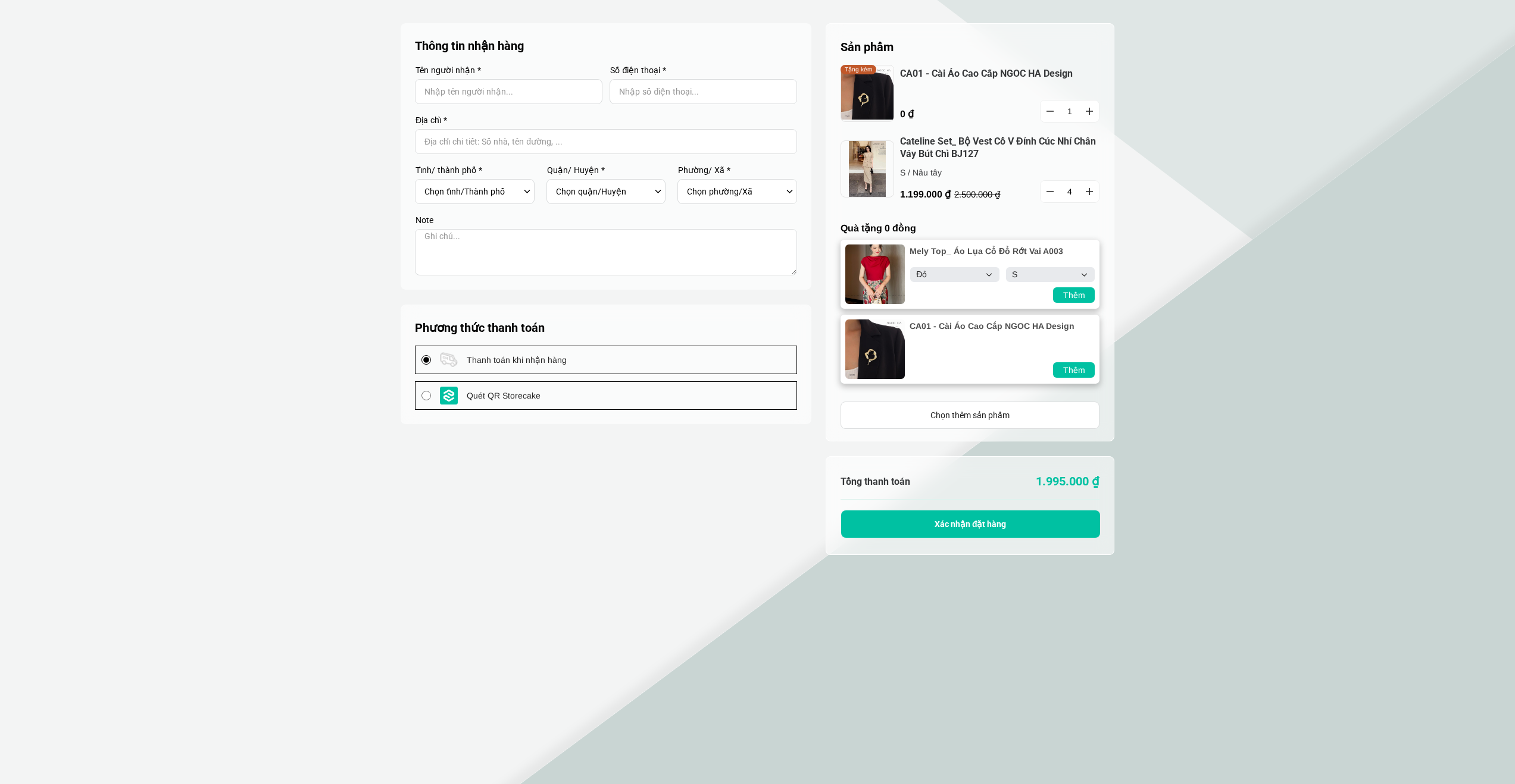
select select "Đỏ"
select select "S"
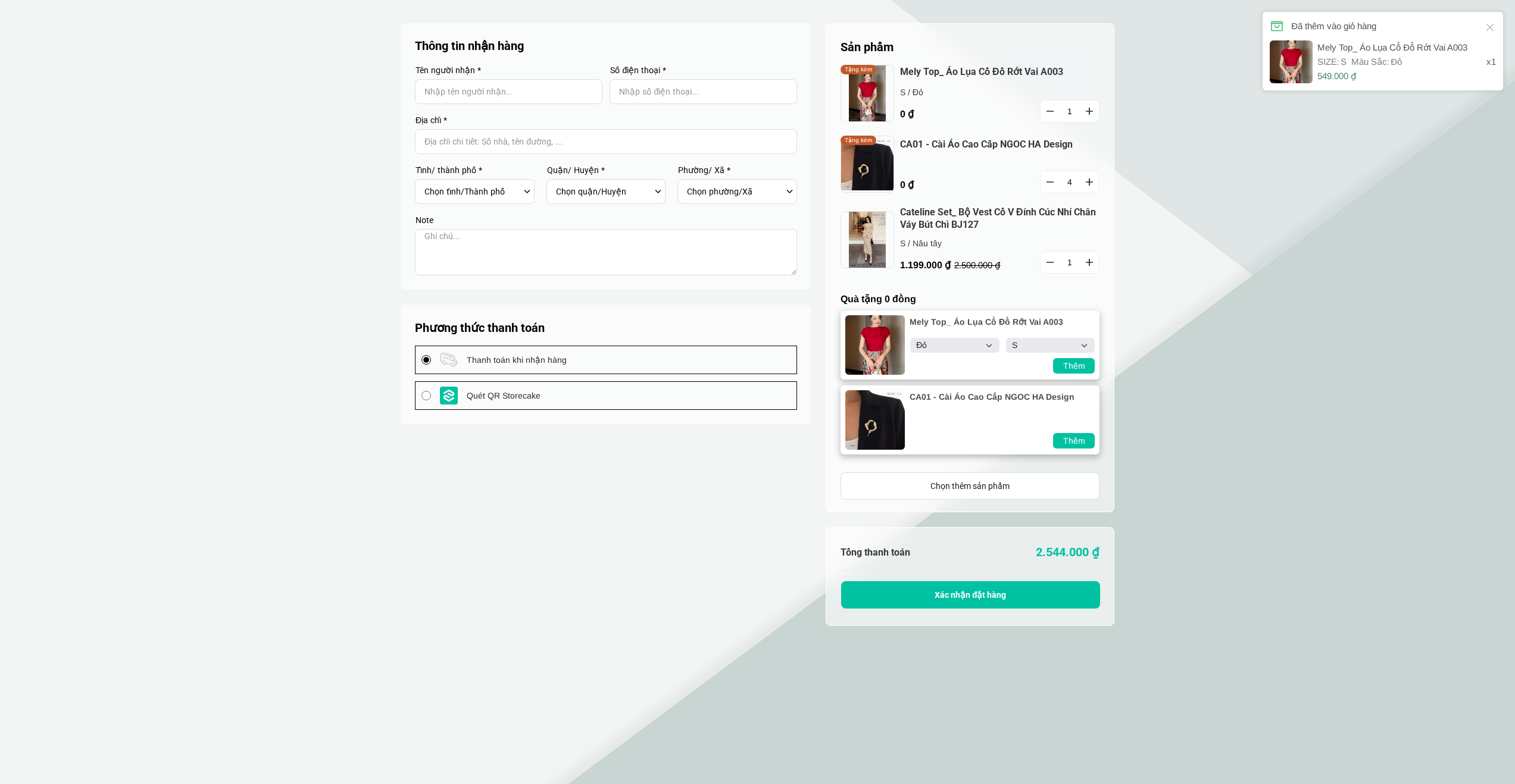
select select "Đỏ"
select select "S"
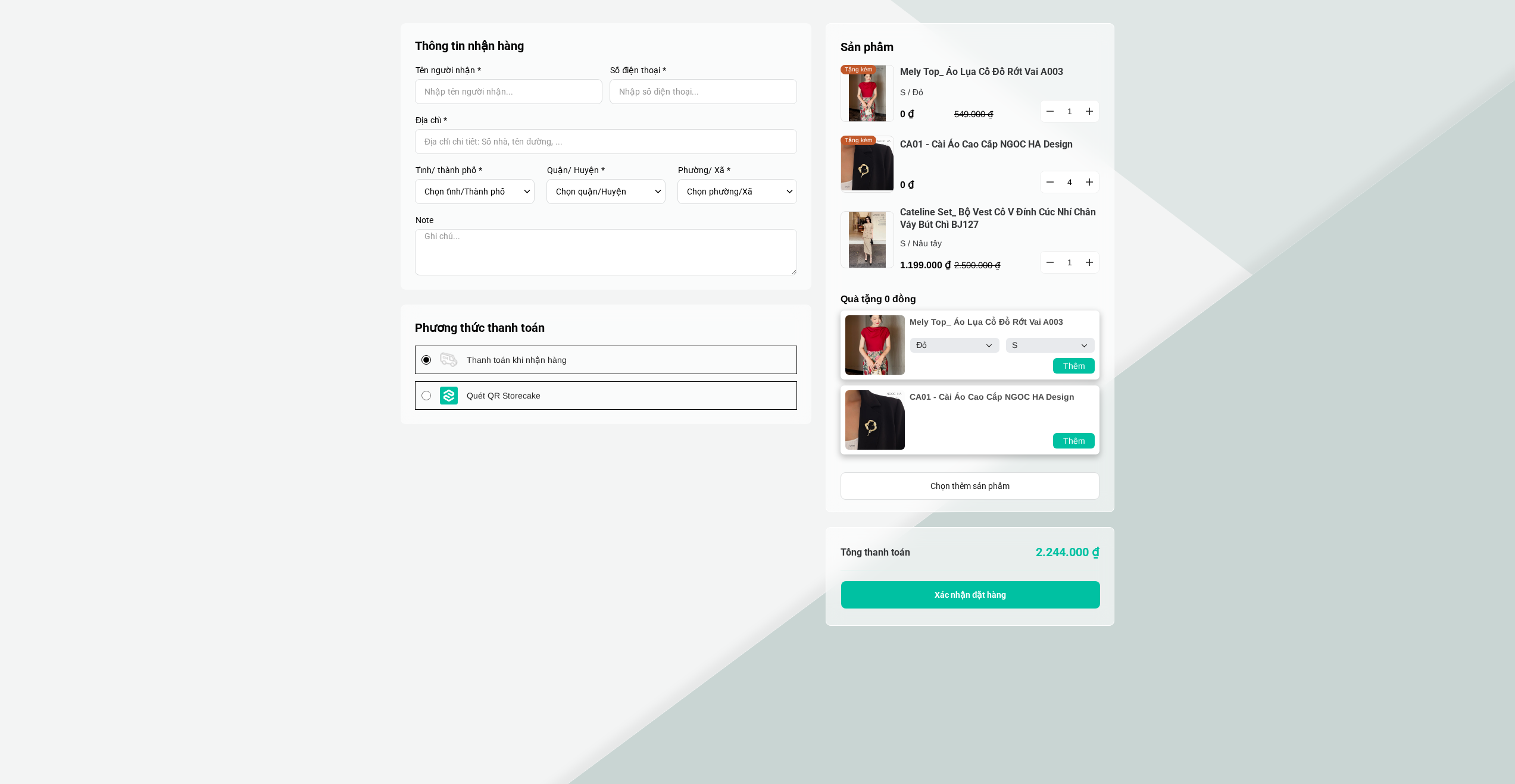
select select "Đỏ"
select select "S"
click at [1052, 111] on icon "button" at bounding box center [1049, 112] width 7 height 2
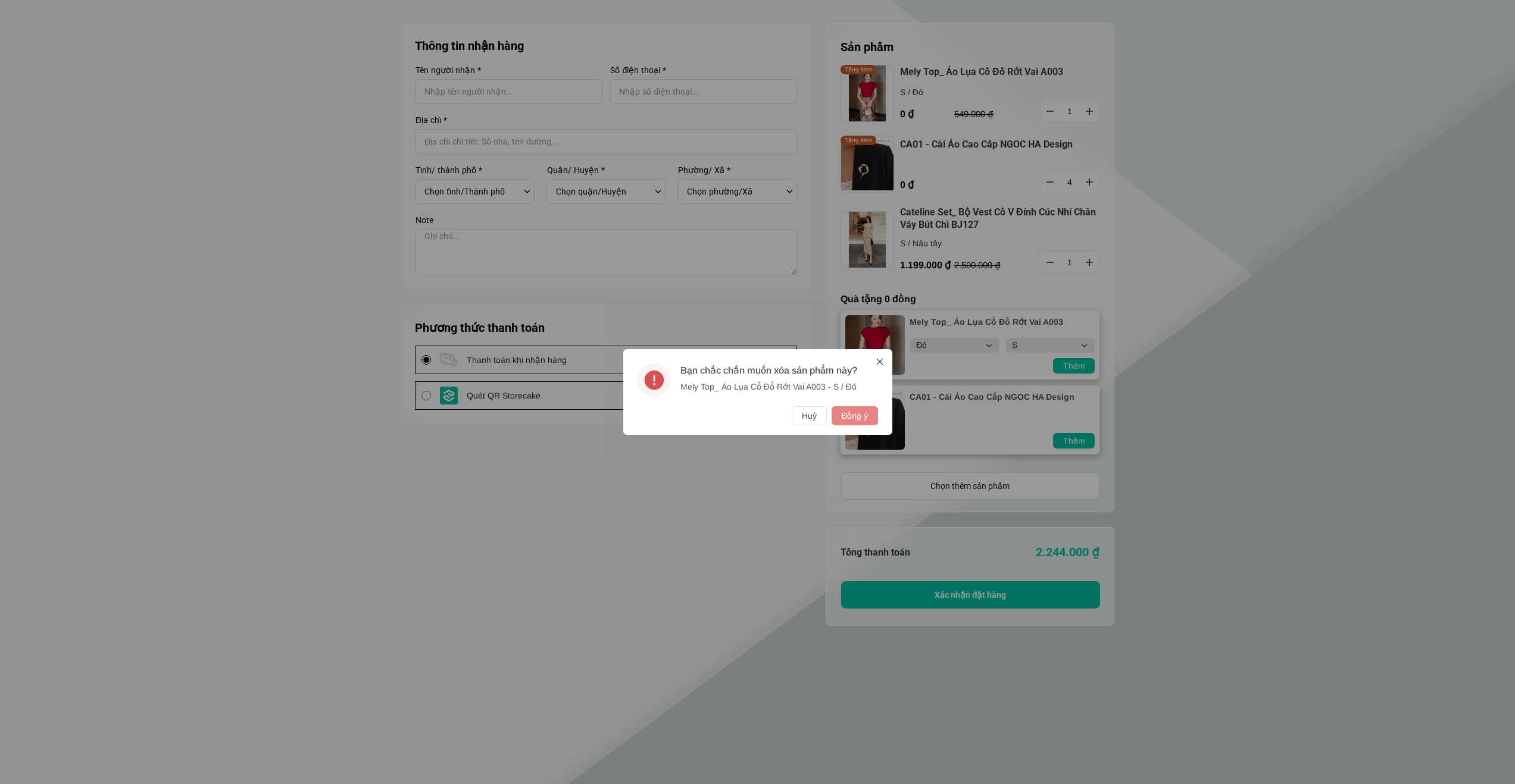
click at [857, 416] on button "Đồng ý" at bounding box center [854, 415] width 46 height 19
select select "Đỏ"
select select "S"
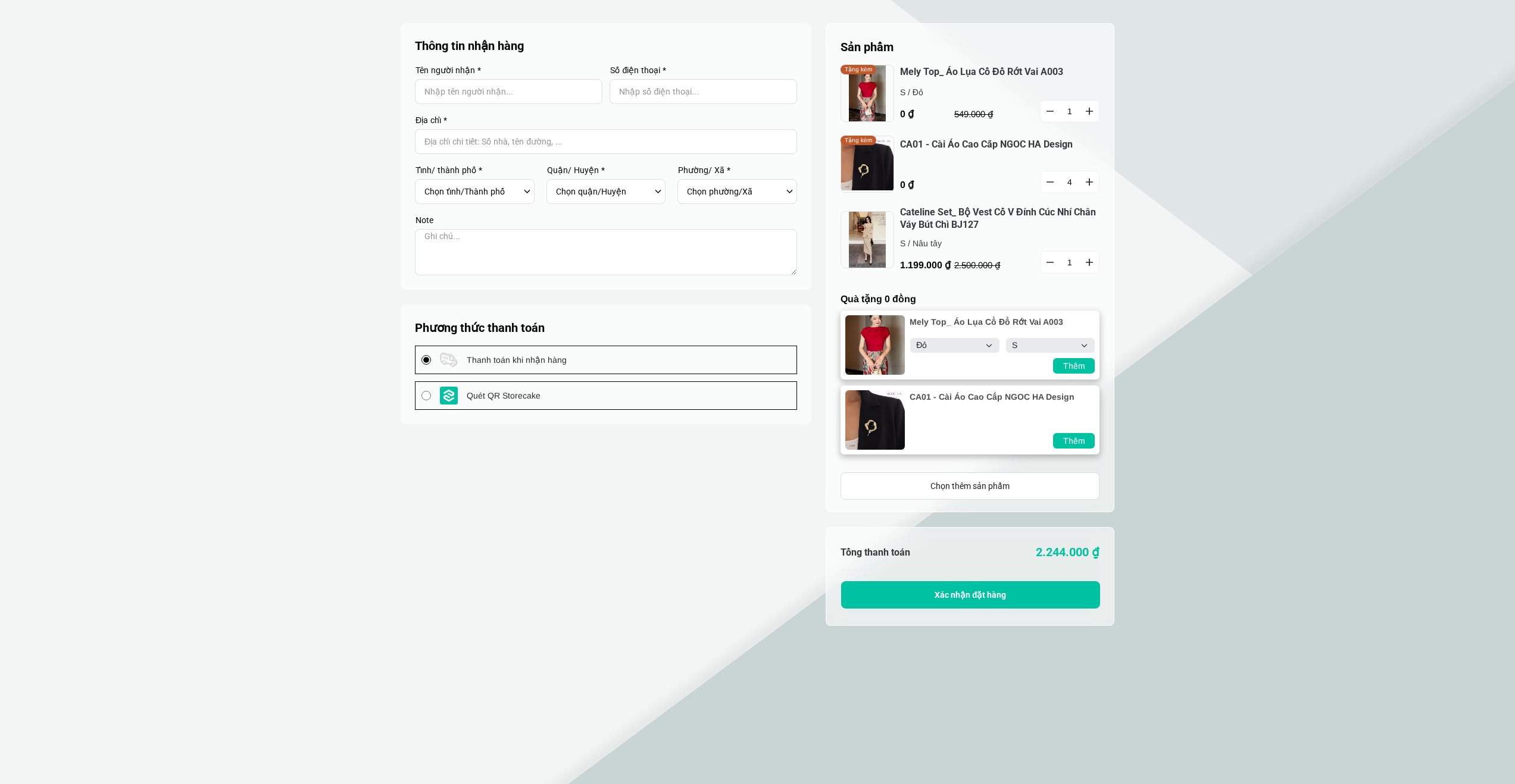
click at [1048, 179] on button "button" at bounding box center [1050, 182] width 19 height 22
click at [1049, 186] on button "button" at bounding box center [1050, 182] width 19 height 22
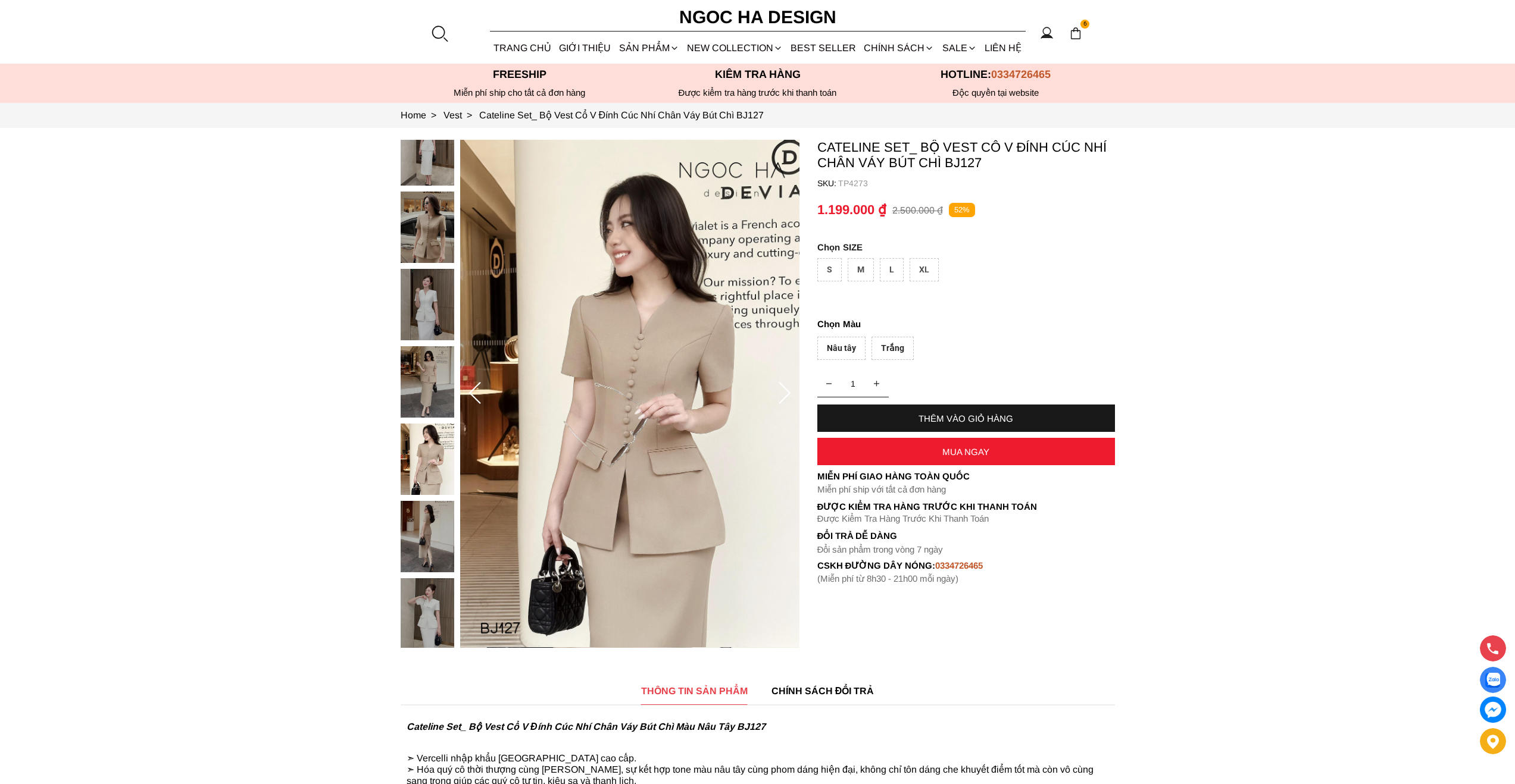
click at [616, 297] on img at bounding box center [629, 394] width 339 height 508
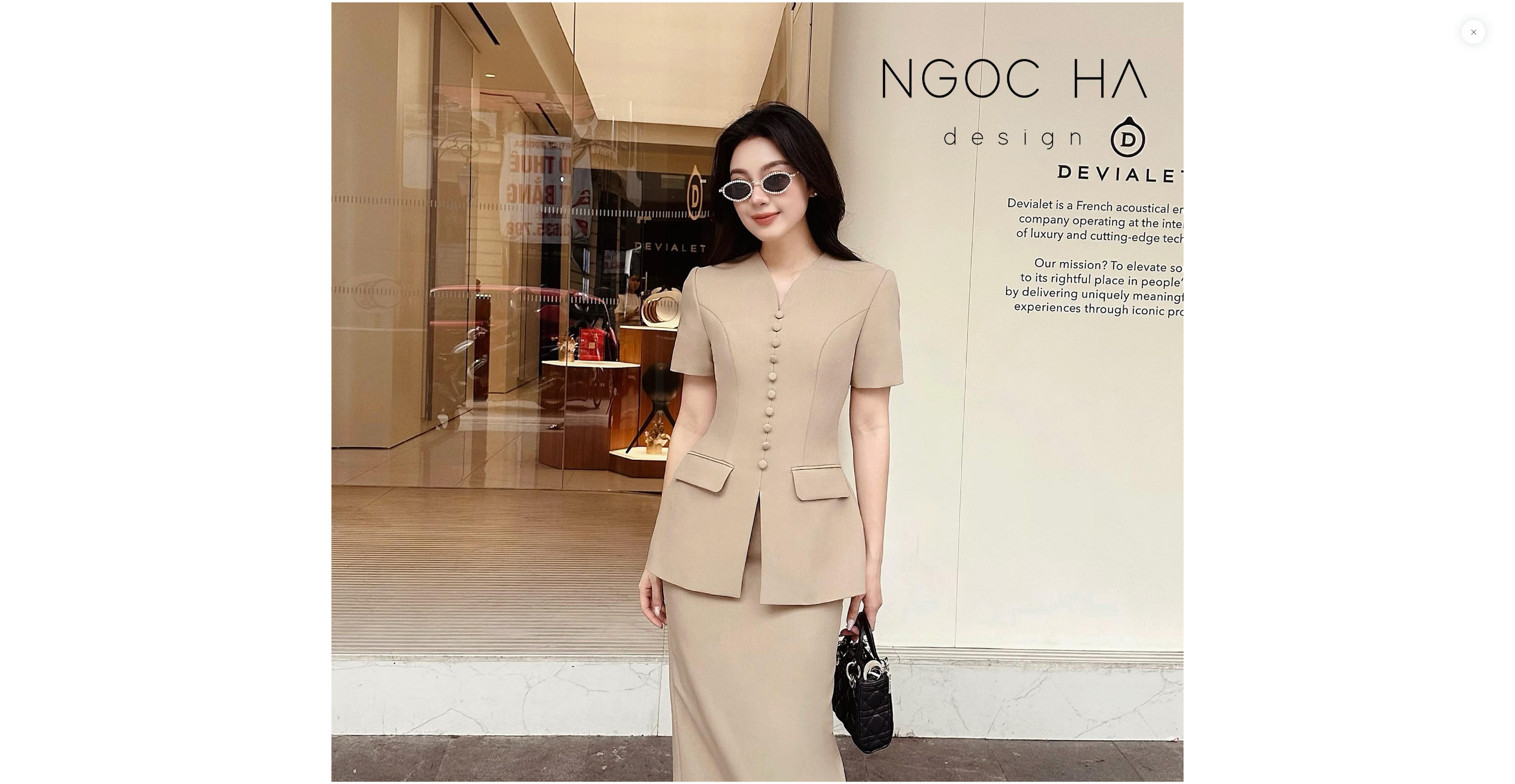
scroll to position [6418, 0]
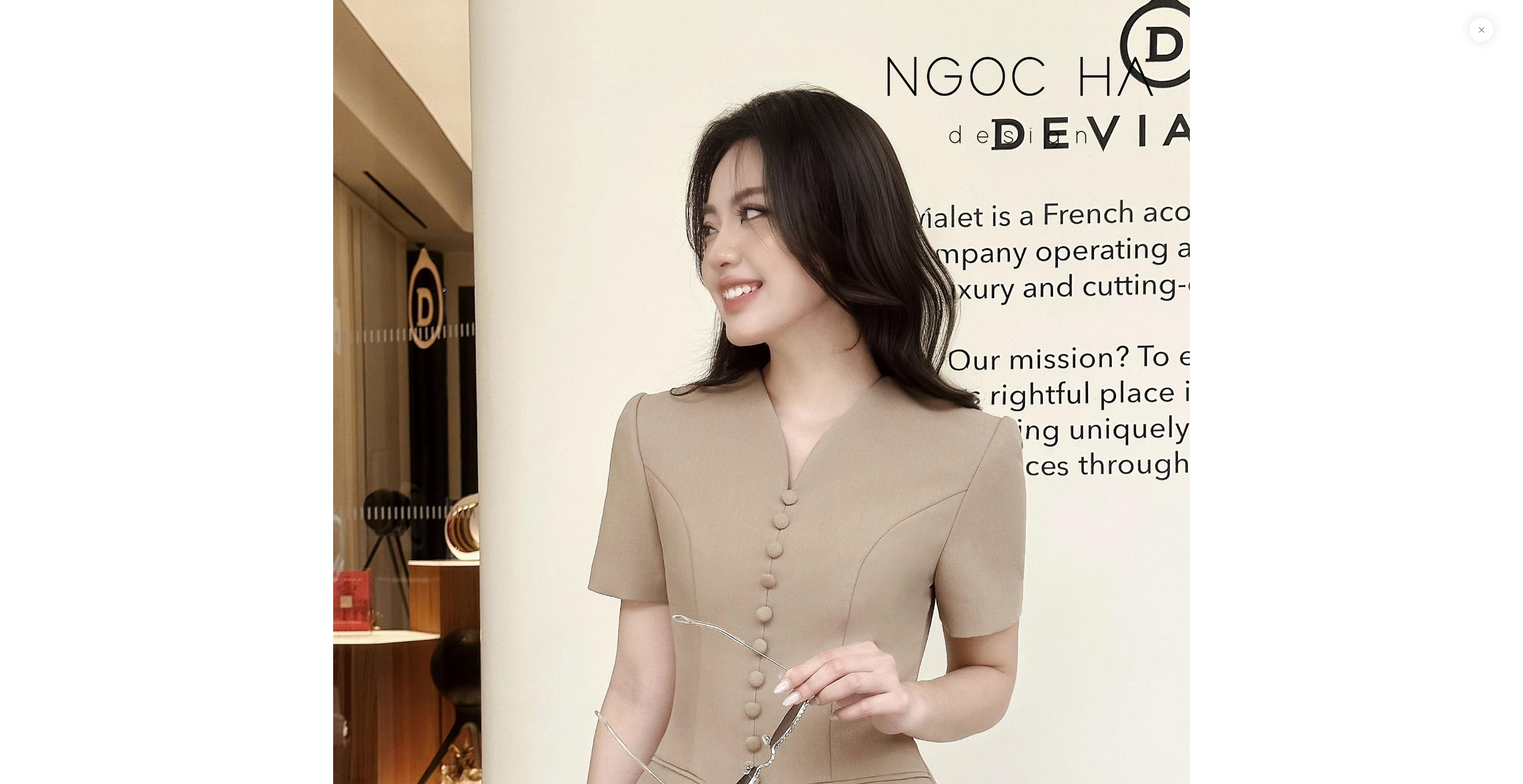
drag, startPoint x: 838, startPoint y: 283, endPoint x: 668, endPoint y: 286, distance: 170.0
click at [682, 284] on img at bounding box center [762, 642] width 857 height 1284
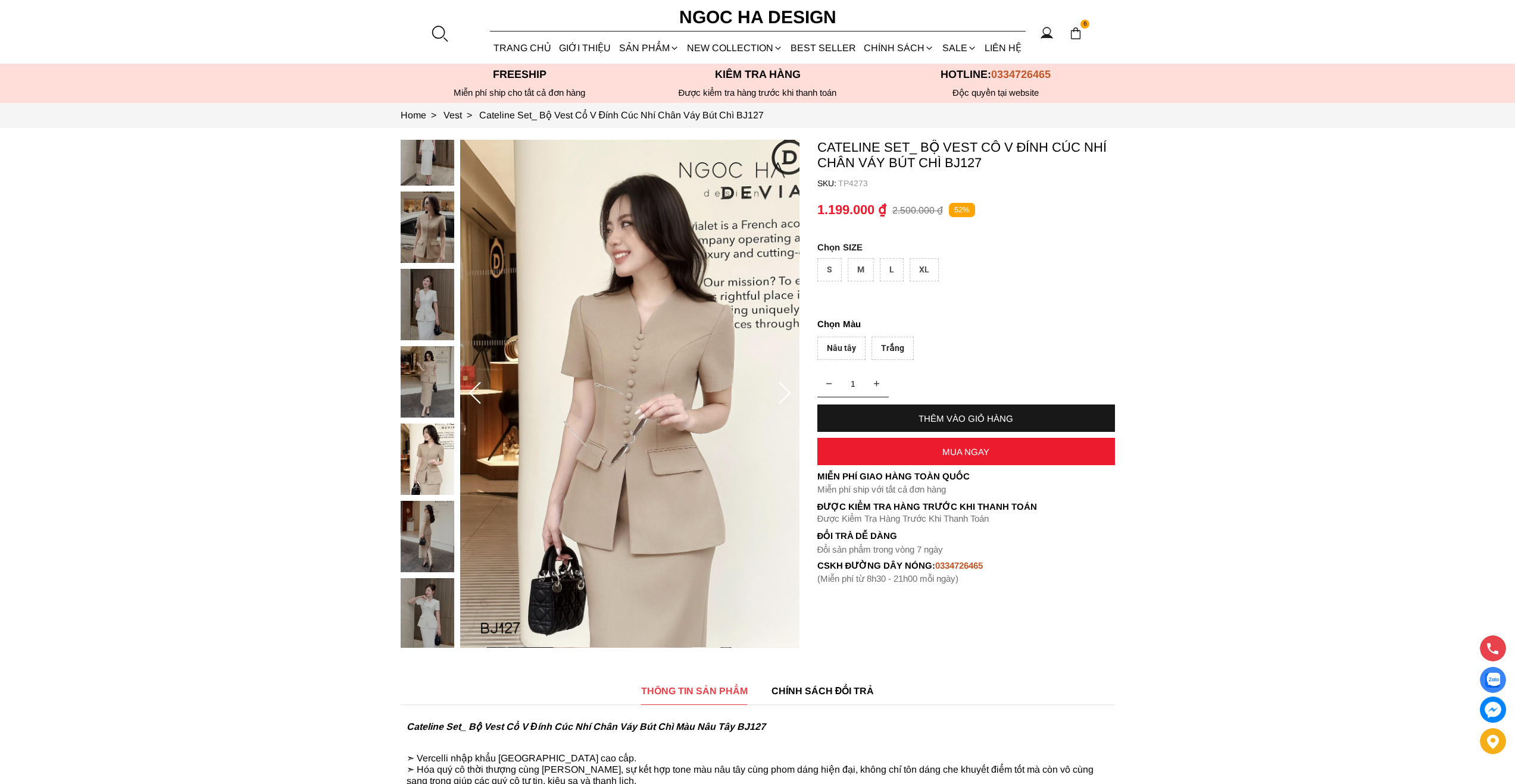
click at [416, 465] on img at bounding box center [427, 460] width 54 height 71
click at [427, 565] on div at bounding box center [430, 385] width 60 height 696
drag, startPoint x: 432, startPoint y: 594, endPoint x: 432, endPoint y: 613, distance: 19.0
click at [433, 594] on div at bounding box center [430, 385] width 60 height 696
click at [433, 610] on img at bounding box center [427, 615] width 54 height 71
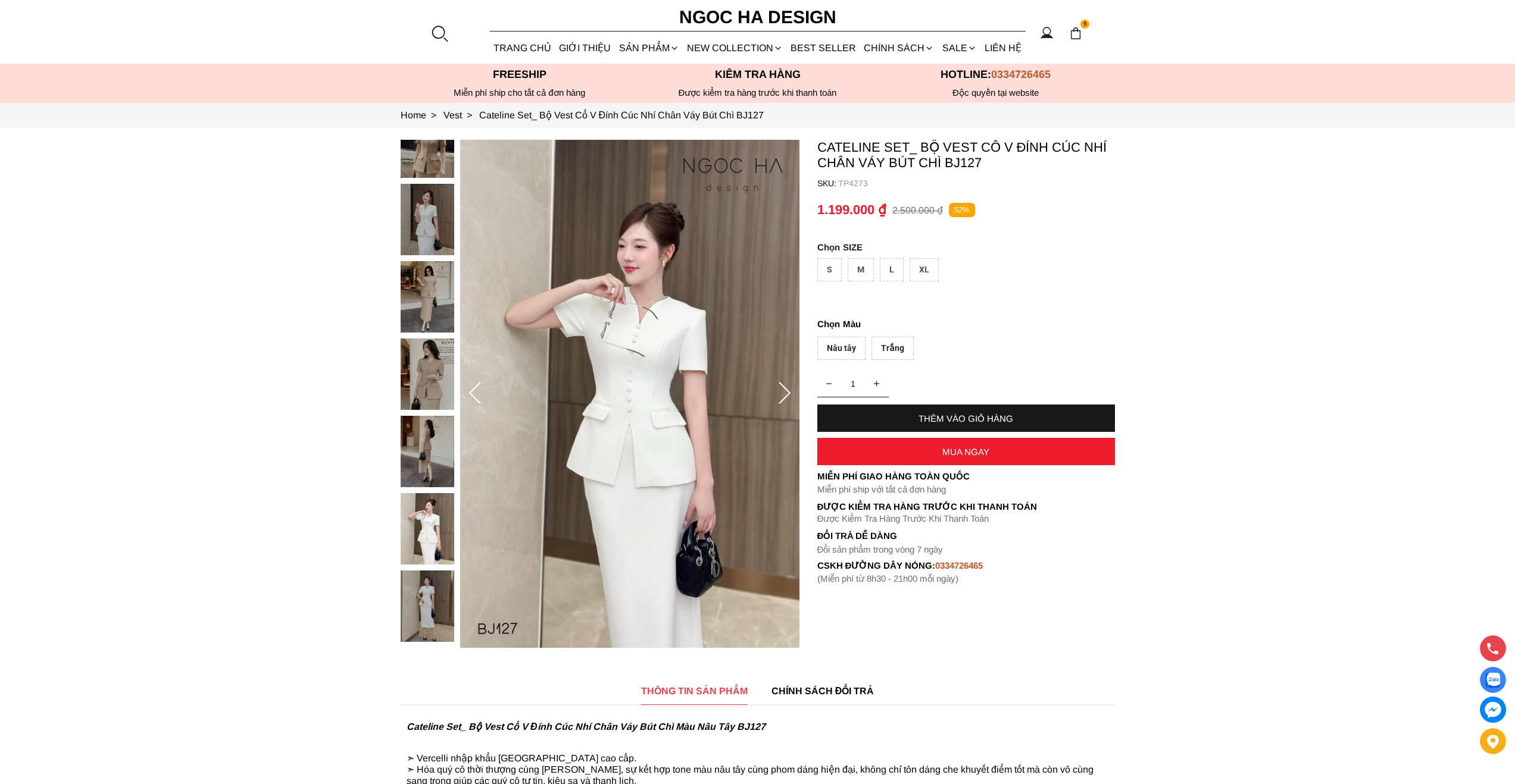
drag, startPoint x: 626, startPoint y: 317, endPoint x: 470, endPoint y: 317, distance: 156.0
click at [547, 317] on img at bounding box center [629, 394] width 339 height 508
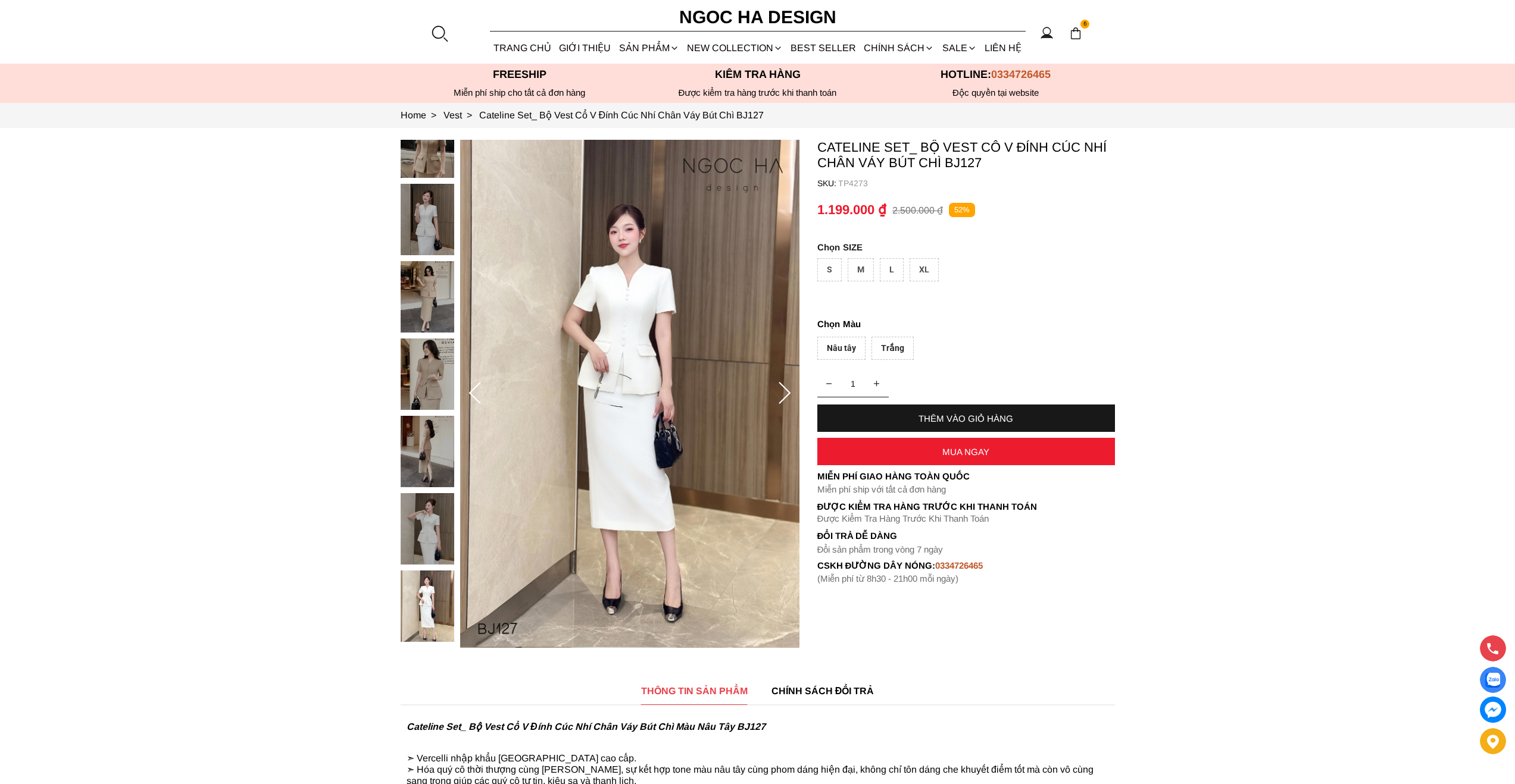
click at [1137, 250] on section "Cateline Set_ Bộ Vest Cổ V Đính Cúc Nhí Chân Váy Bút Chì BJ127 SKU: TP4273 1 TH…" at bounding box center [757, 394] width 1515 height 532
click at [287, 263] on section "Cateline Set_ Bộ Vest Cổ V Đính Cúc Nhí Chân Váy Bút Chì BJ127 SKU: TP4273 1 TH…" at bounding box center [757, 394] width 1515 height 532
